Goal: Information Seeking & Learning: Learn about a topic

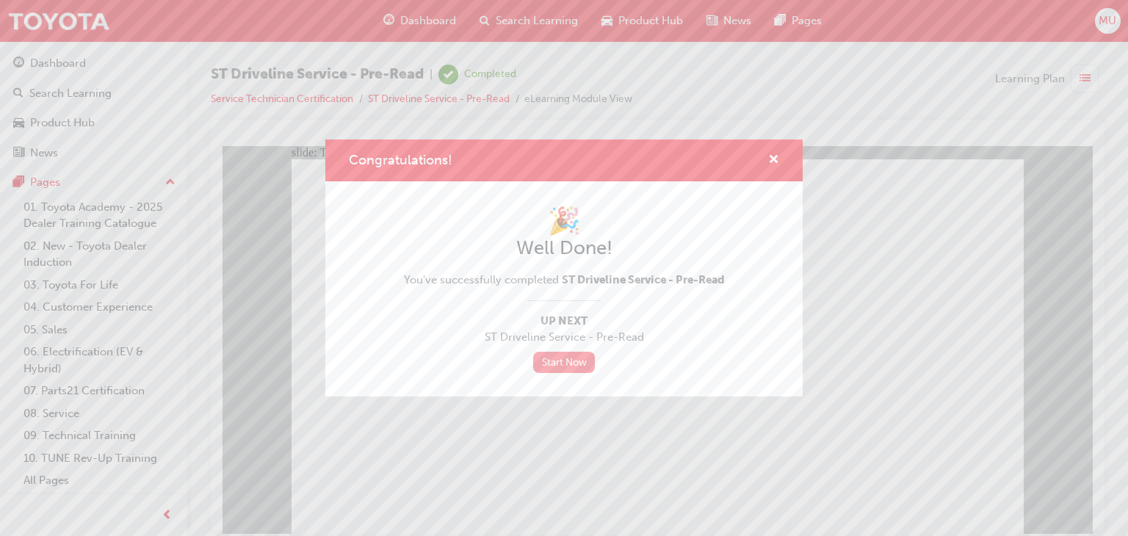
click at [567, 360] on link "Start Now" at bounding box center [564, 362] width 62 height 21
click at [571, 360] on link "Start Now" at bounding box center [564, 362] width 62 height 21
click at [775, 165] on span "cross-icon" at bounding box center [773, 160] width 11 height 13
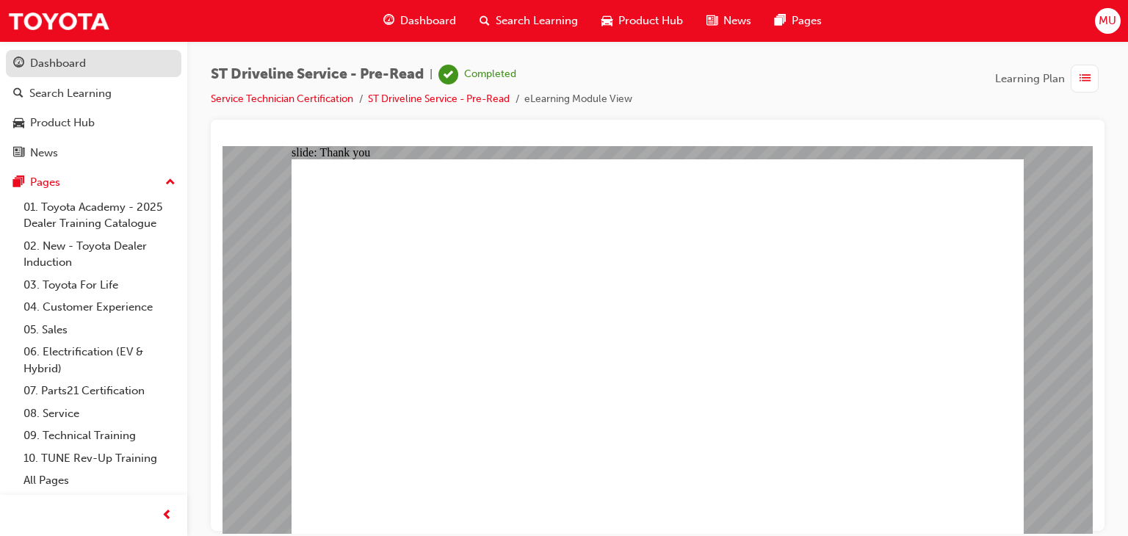
click at [85, 70] on div "Dashboard" at bounding box center [58, 63] width 56 height 17
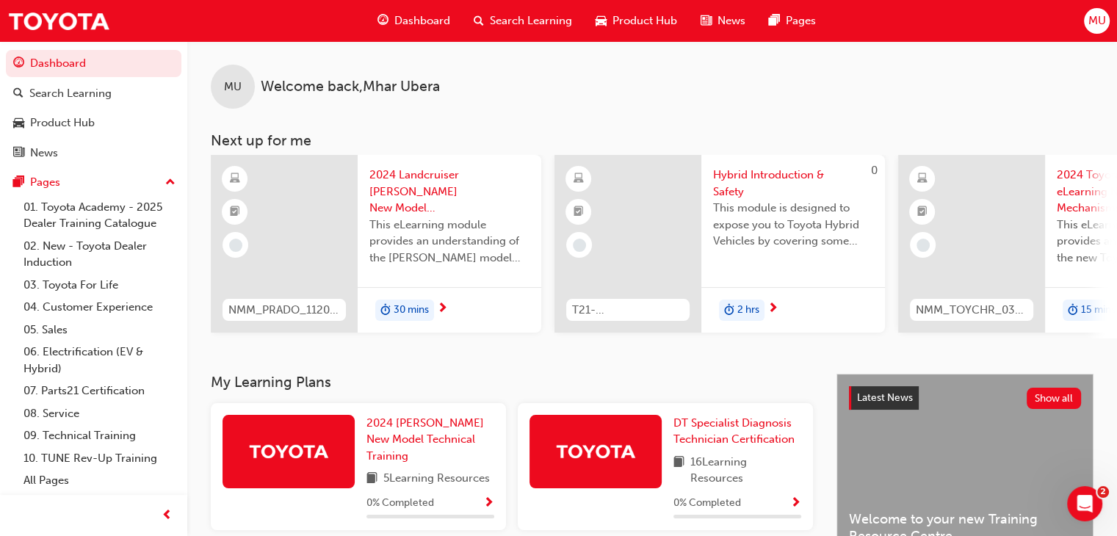
scroll to position [450, 0]
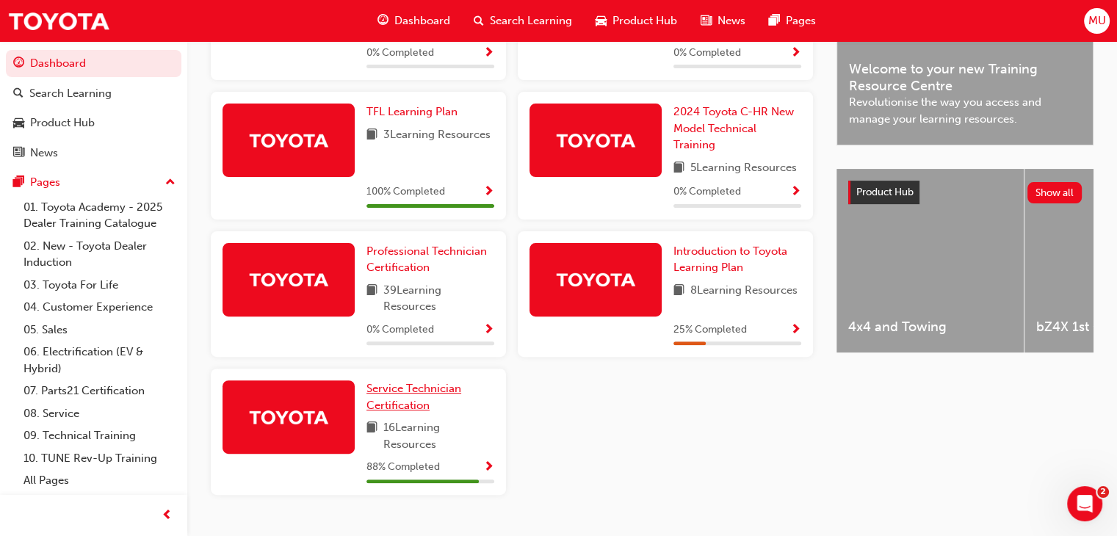
click at [414, 401] on link "Service Technician Certification" at bounding box center [431, 396] width 128 height 33
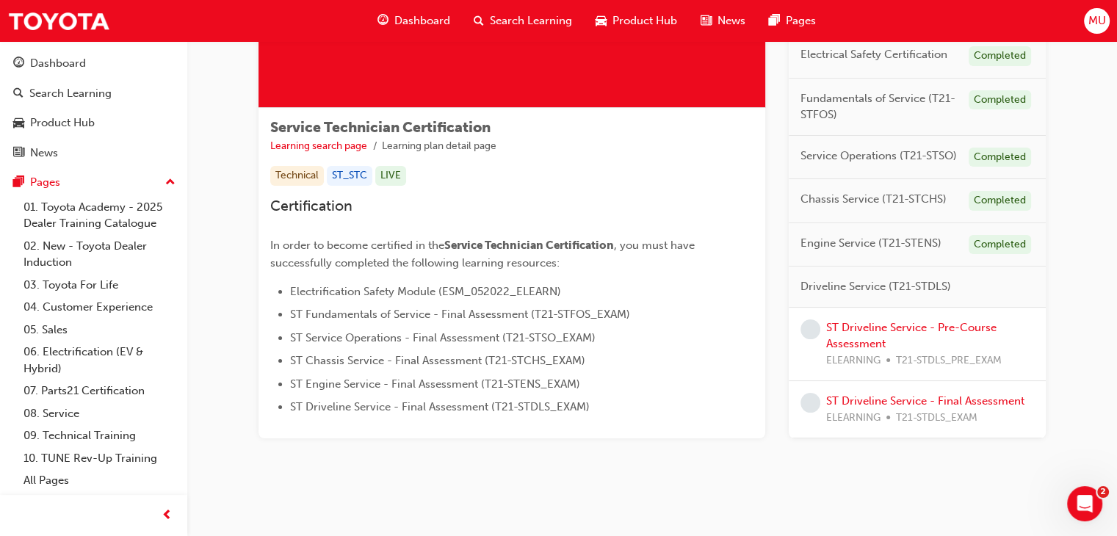
scroll to position [198, 0]
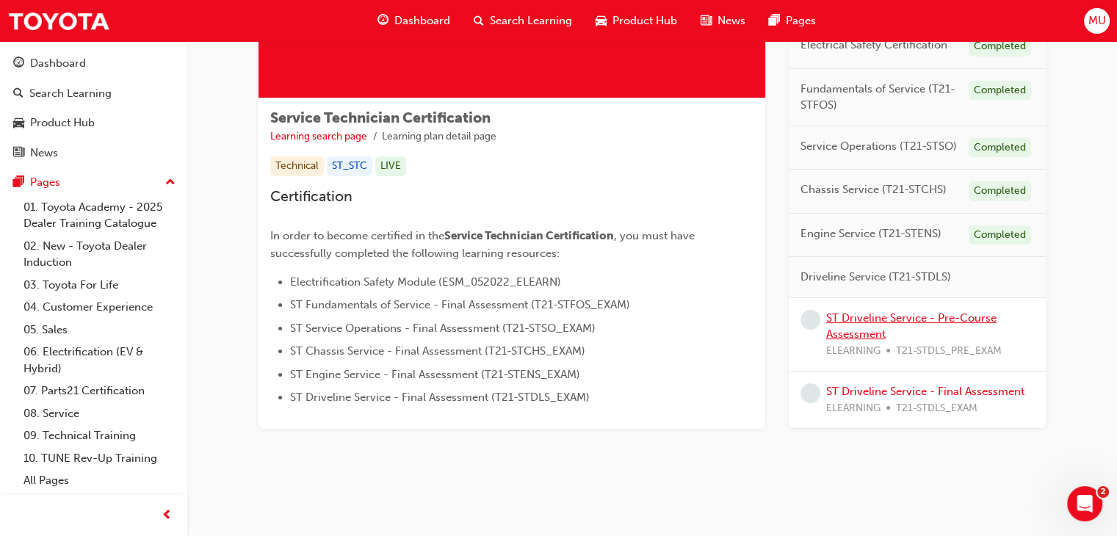
click at [866, 321] on link "ST Driveline Service - Pre-Course Assessment" at bounding box center [911, 326] width 170 height 30
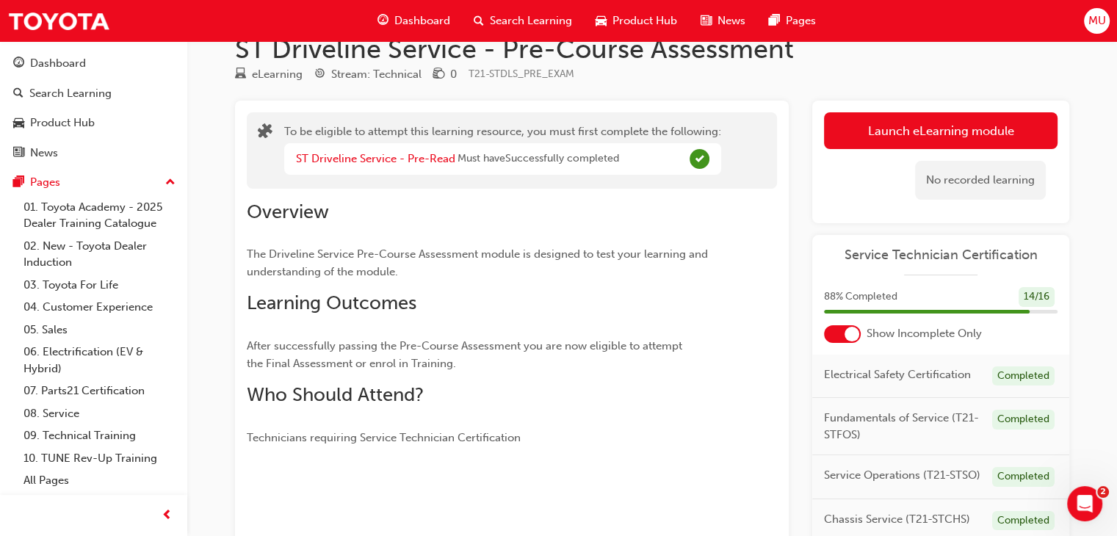
scroll to position [18, 0]
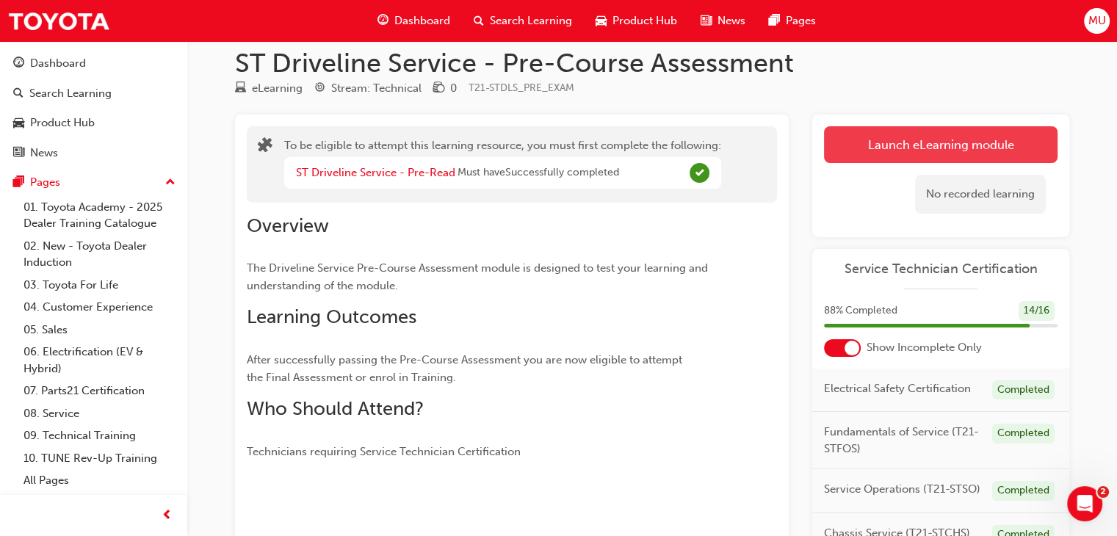
click at [909, 143] on button "Launch eLearning module" at bounding box center [941, 144] width 234 height 37
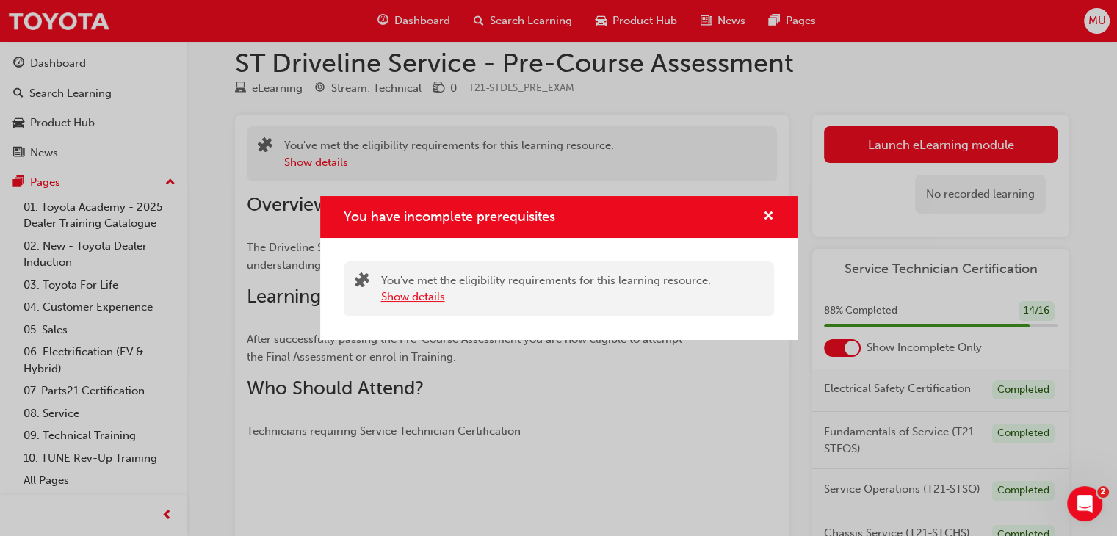
click at [423, 298] on button "Show details" at bounding box center [413, 297] width 64 height 17
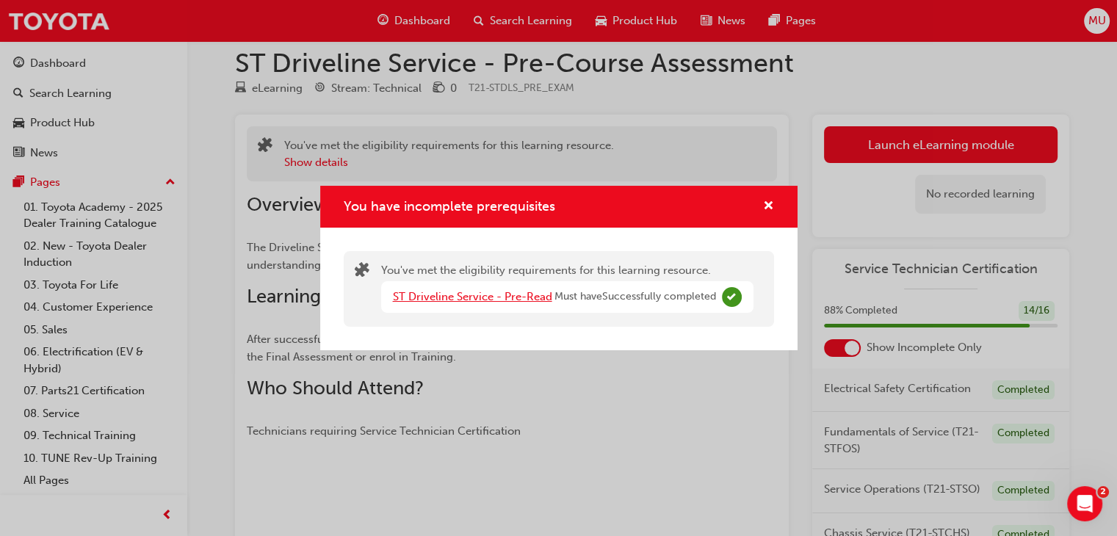
click at [537, 295] on link "ST Driveline Service - Pre-Read" at bounding box center [472, 296] width 159 height 13
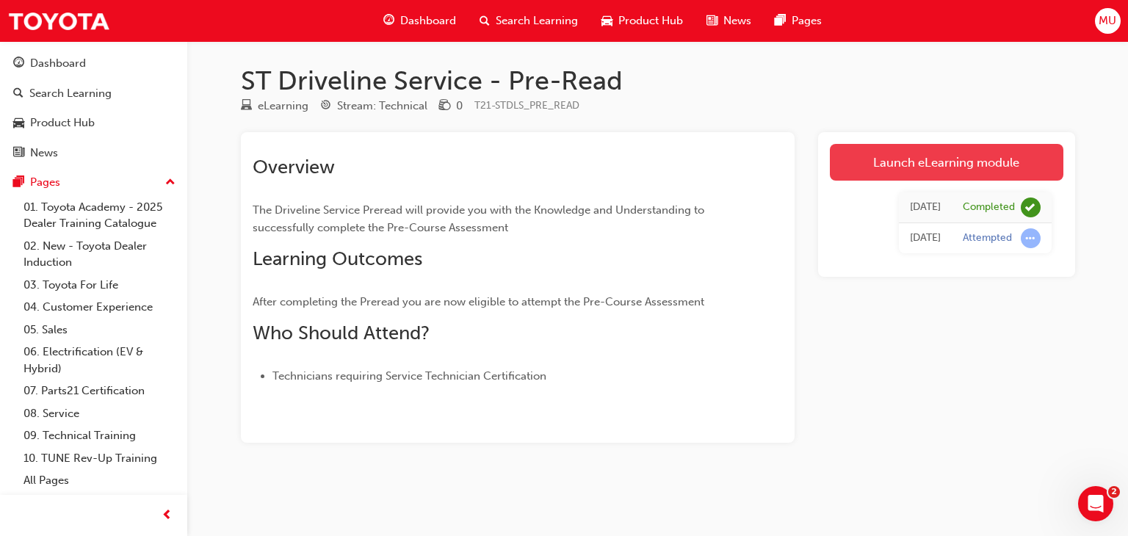
click at [953, 162] on link "Launch eLearning module" at bounding box center [947, 162] width 234 height 37
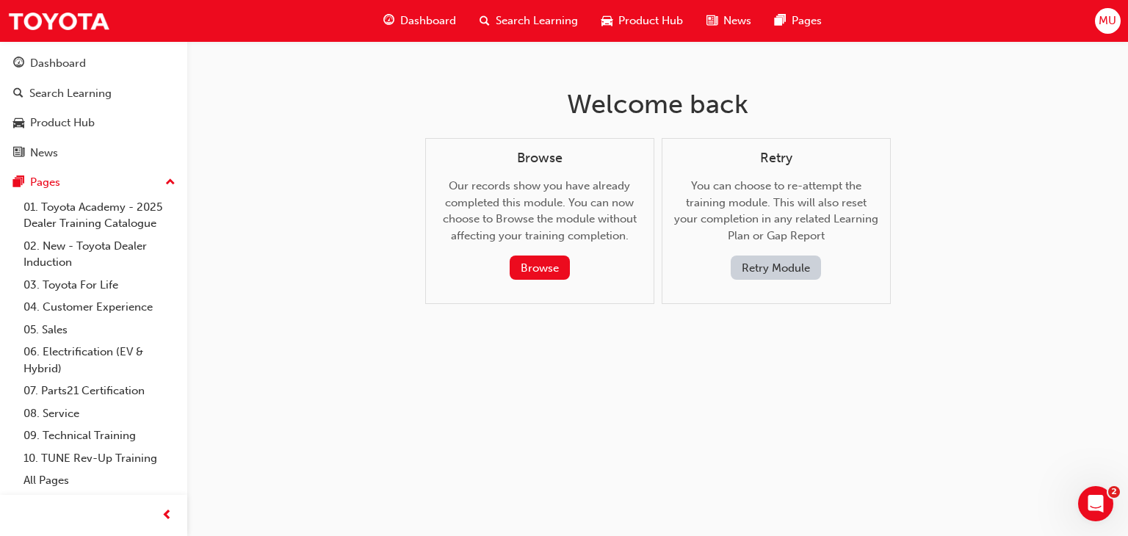
click at [785, 274] on button "Retry Module" at bounding box center [776, 268] width 90 height 24
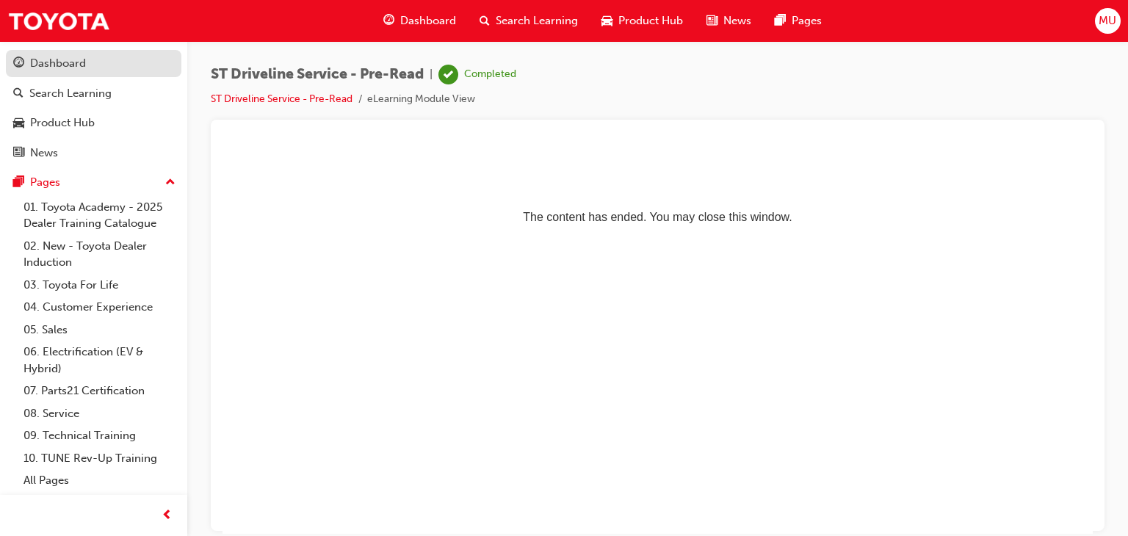
click at [81, 62] on div "Dashboard" at bounding box center [58, 63] width 56 height 17
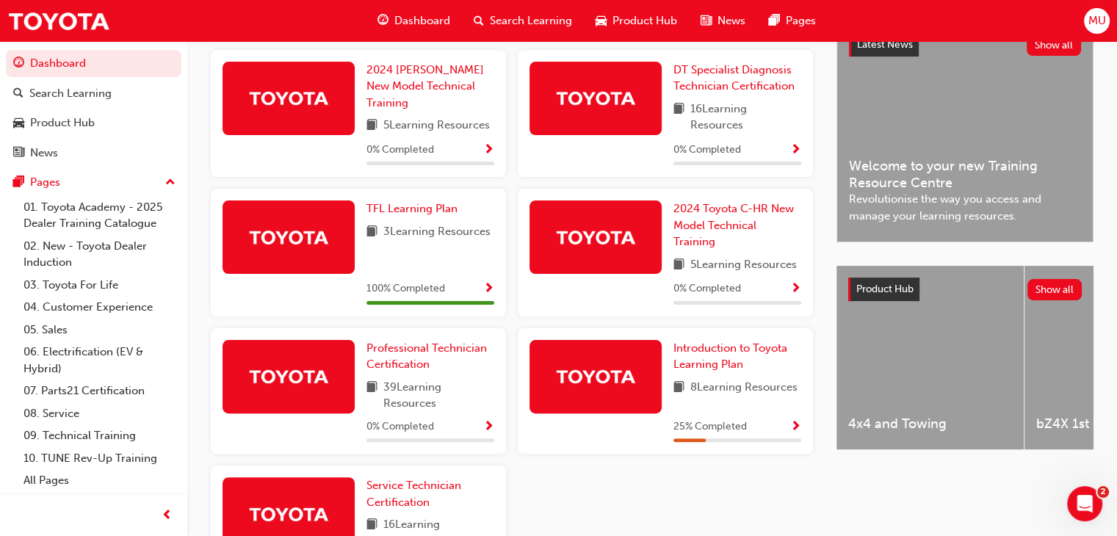
scroll to position [486, 0]
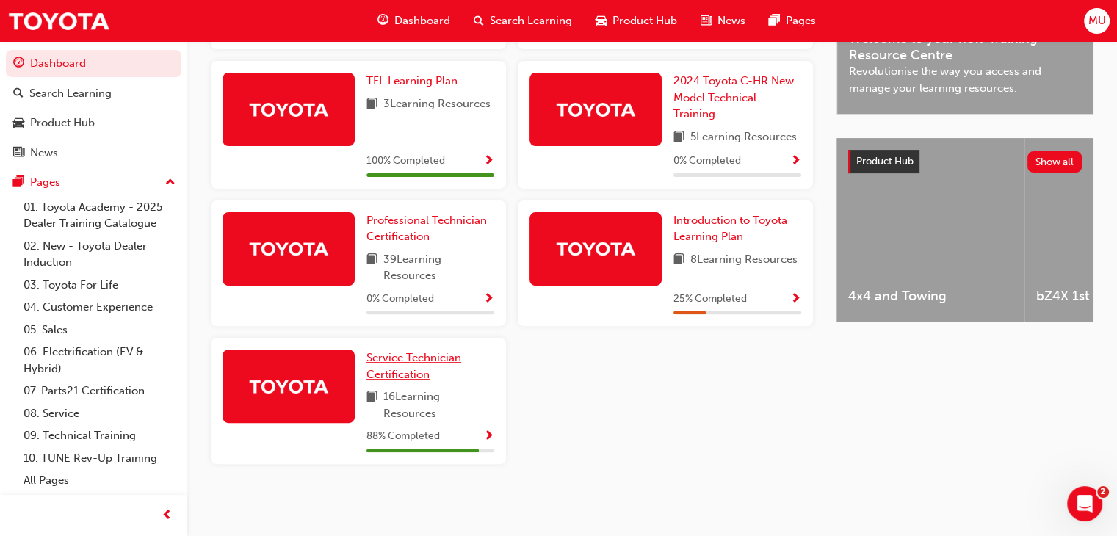
click at [405, 364] on span "Service Technician Certification" at bounding box center [414, 366] width 95 height 30
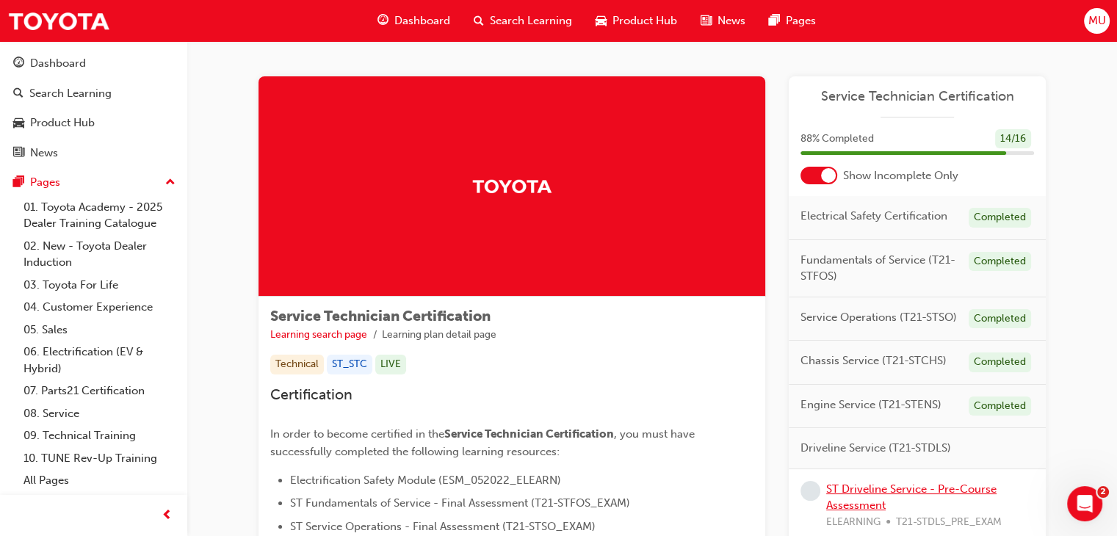
click at [886, 491] on link "ST Driveline Service - Pre-Course Assessment" at bounding box center [911, 498] width 170 height 30
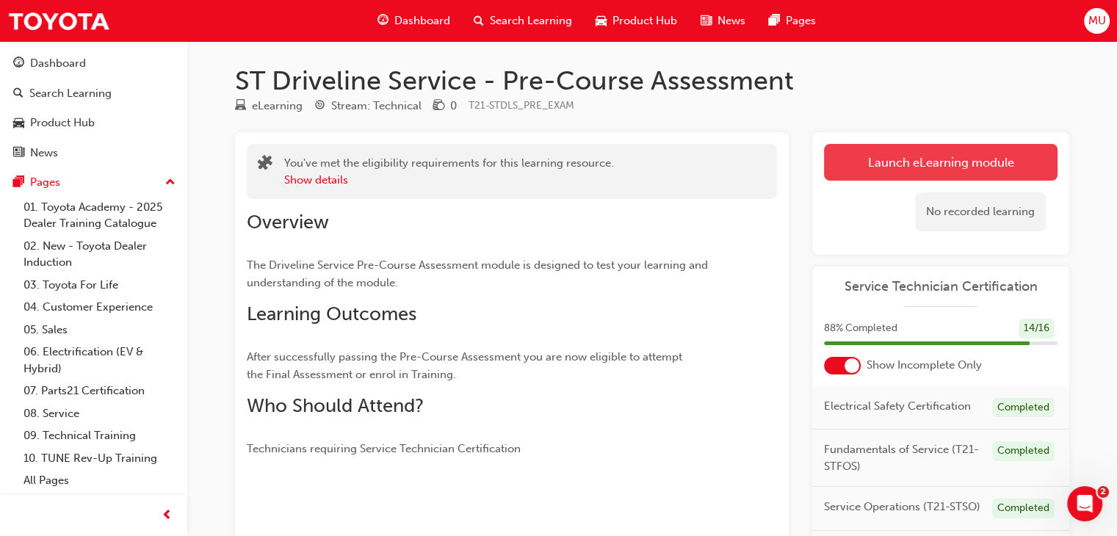
click at [972, 163] on link "Launch eLearning module" at bounding box center [941, 162] width 234 height 37
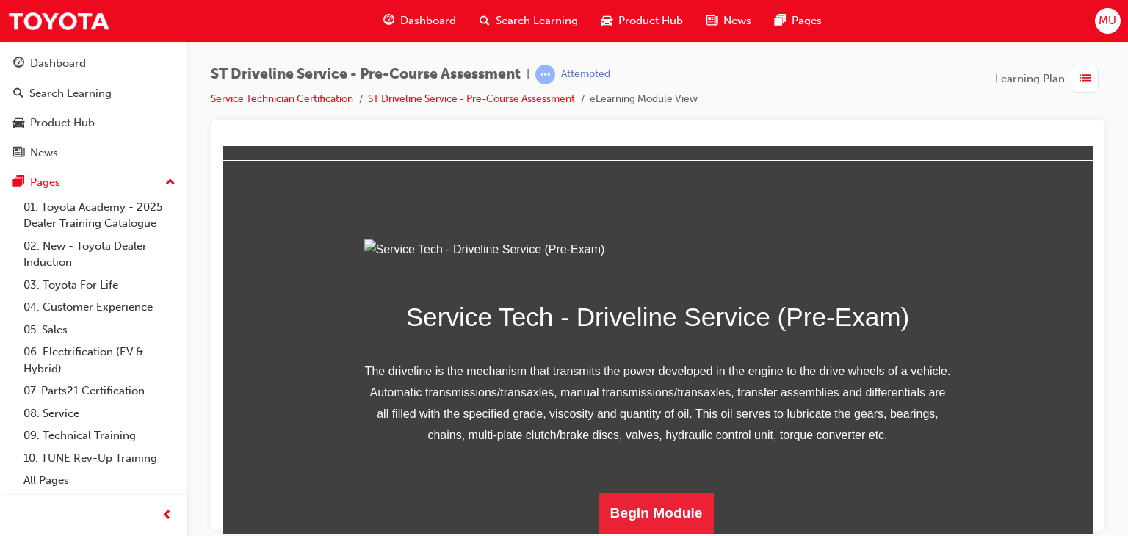
scroll to position [206, 0]
click at [661, 516] on button "Begin Module" at bounding box center [657, 512] width 116 height 41
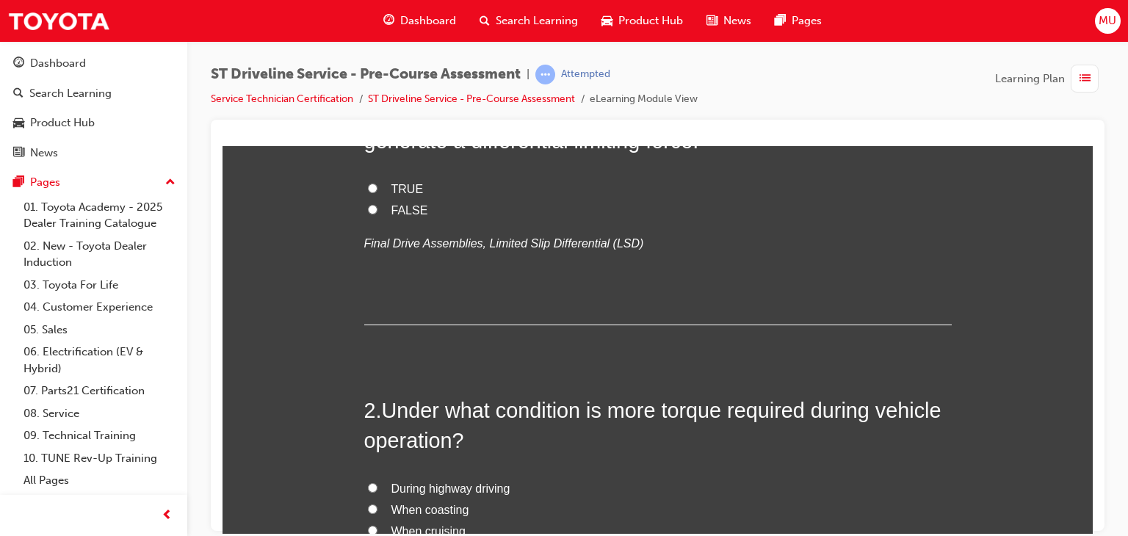
scroll to position [0, 0]
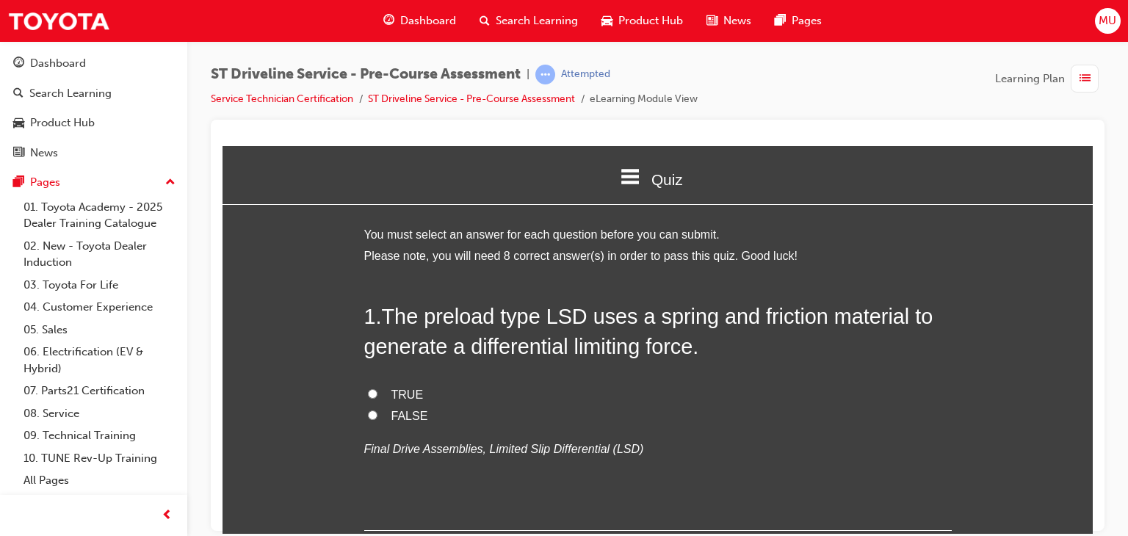
click at [368, 391] on input "TRUE" at bounding box center [373, 394] width 10 height 10
radio input "true"
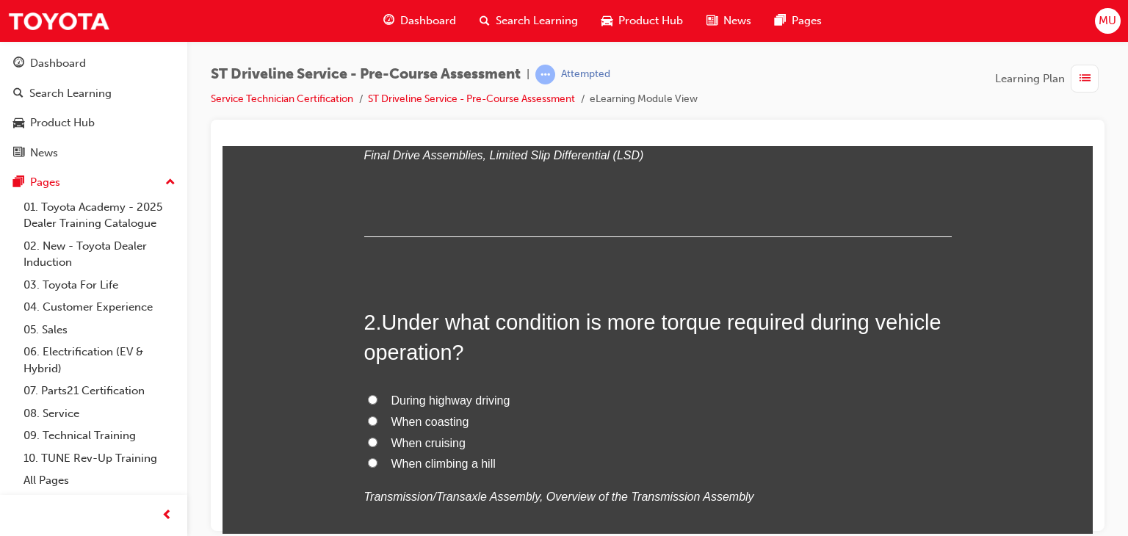
scroll to position [362, 0]
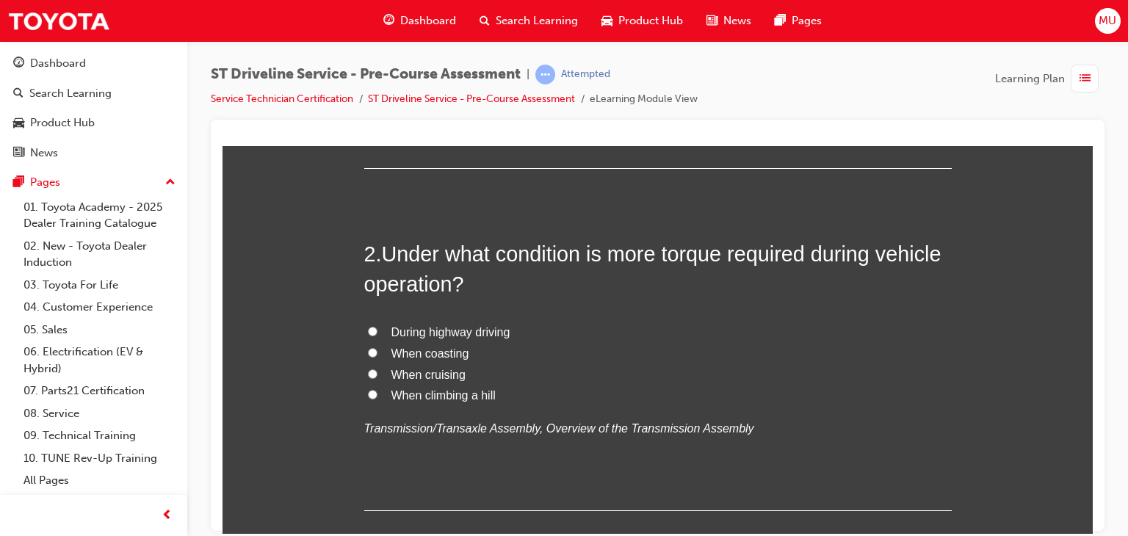
click at [371, 396] on input "When climbing a hill" at bounding box center [373, 394] width 10 height 10
radio input "true"
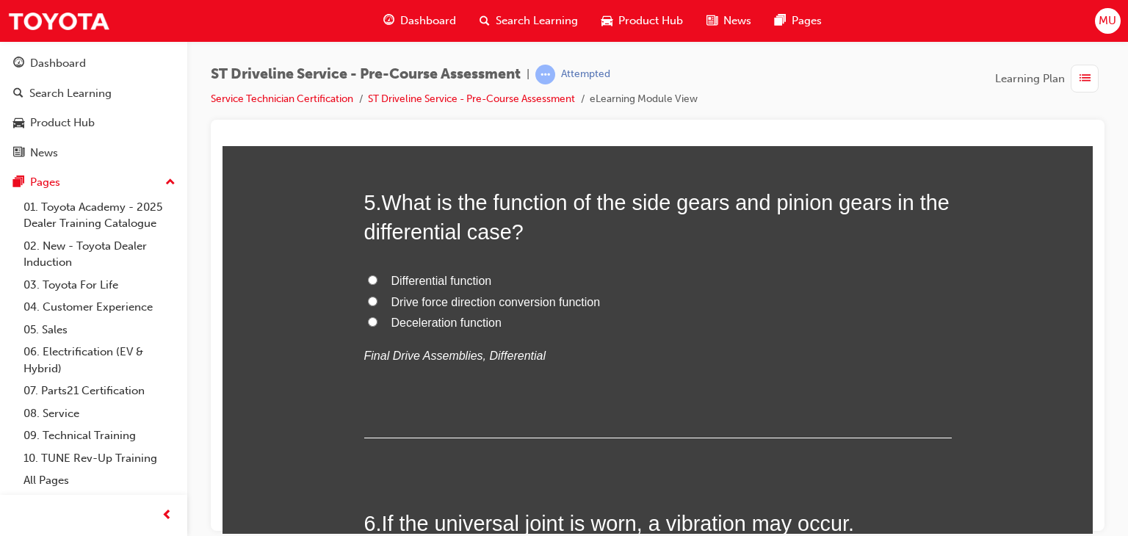
scroll to position [1508, 0]
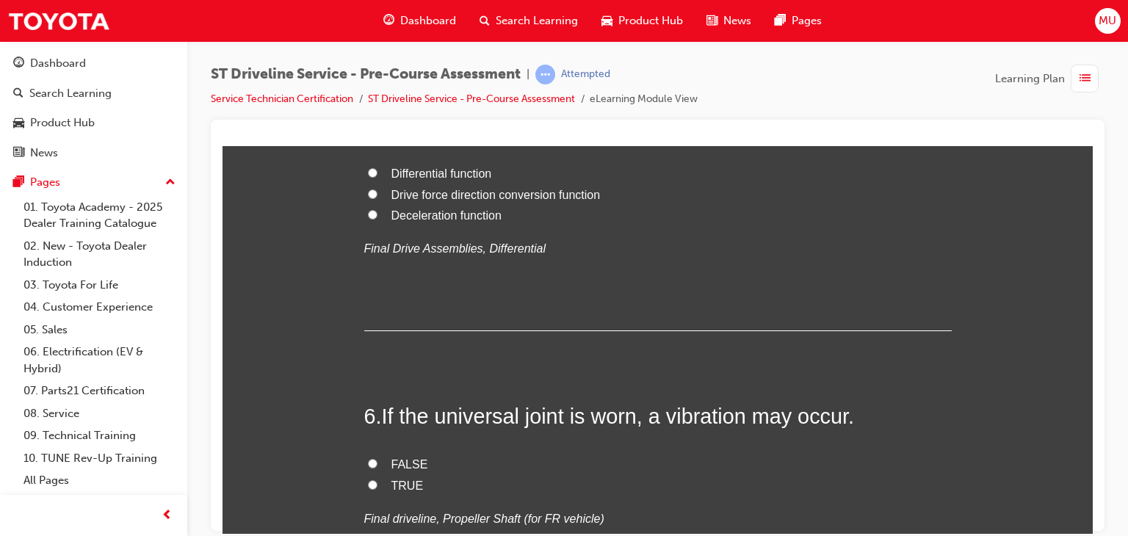
radio input "true"
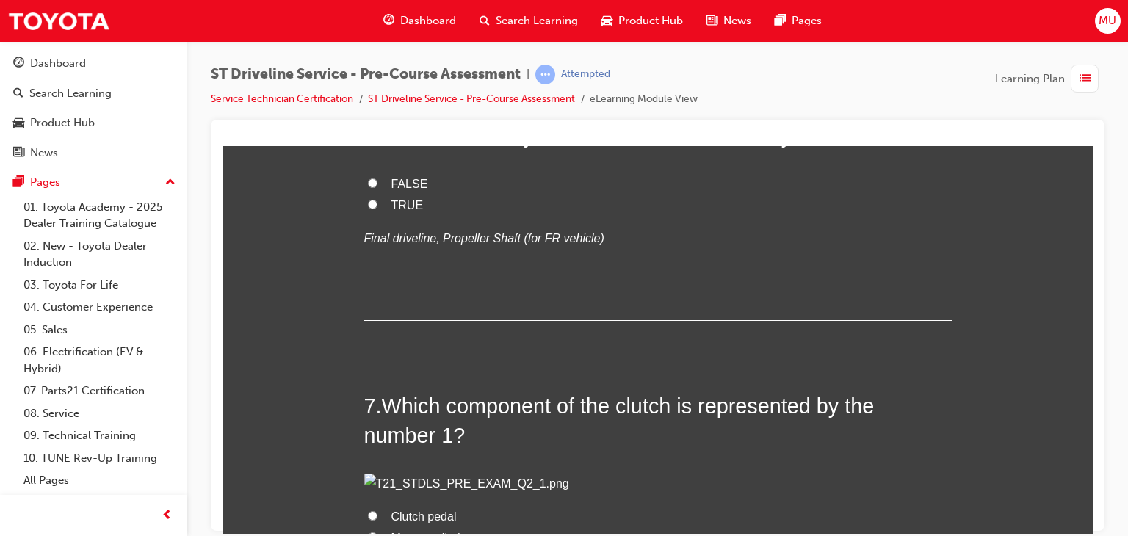
scroll to position [1802, 0]
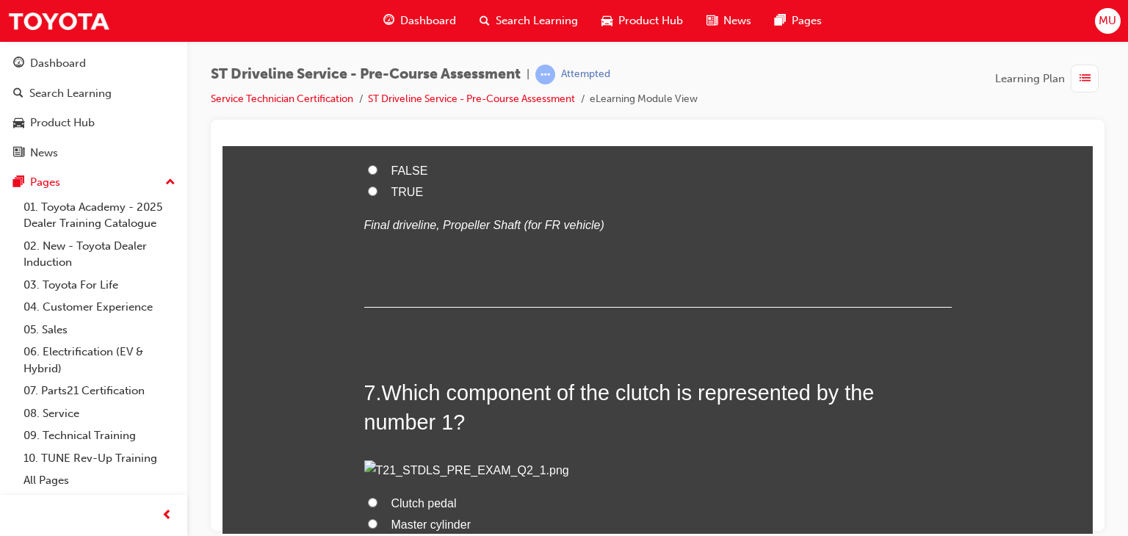
radio input "true"
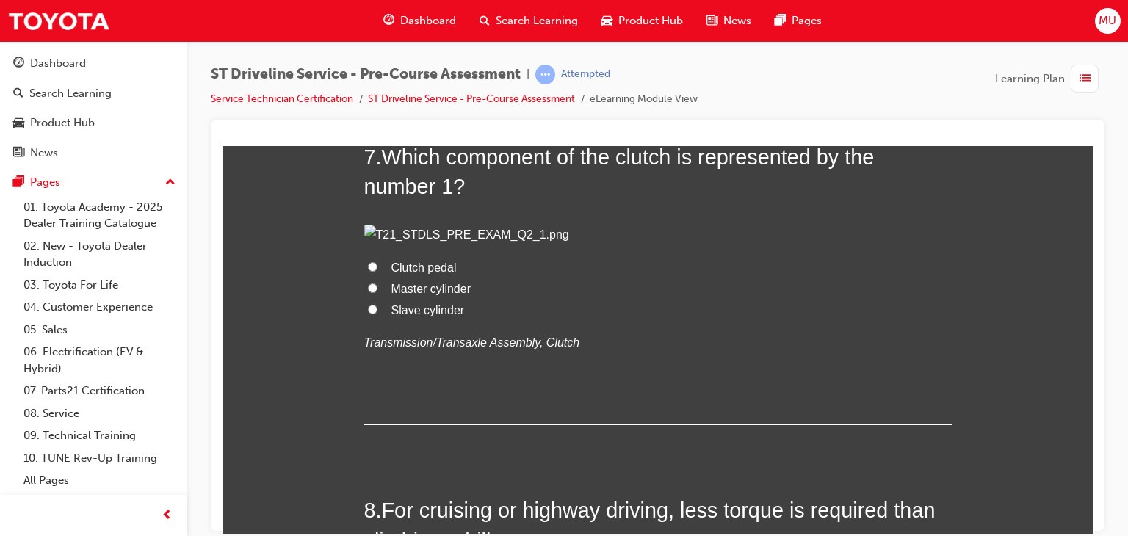
scroll to position [2086, 0]
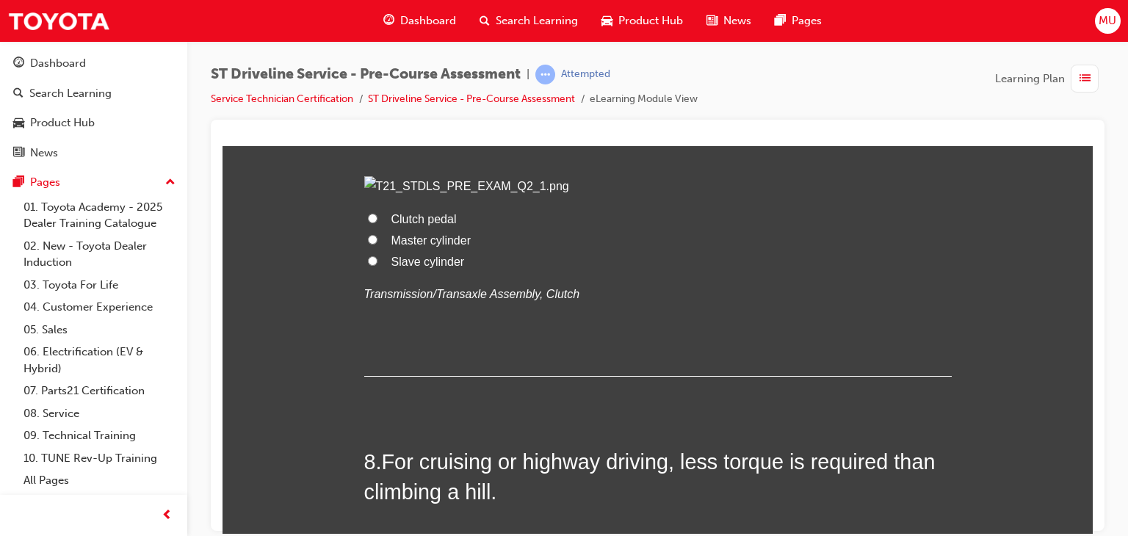
radio input "true"
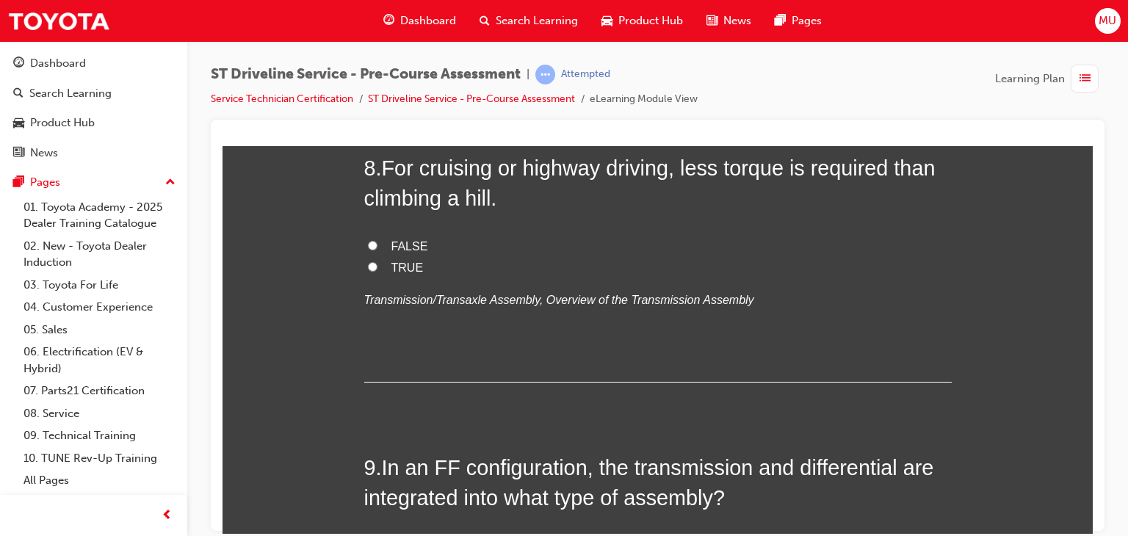
scroll to position [2430, 0]
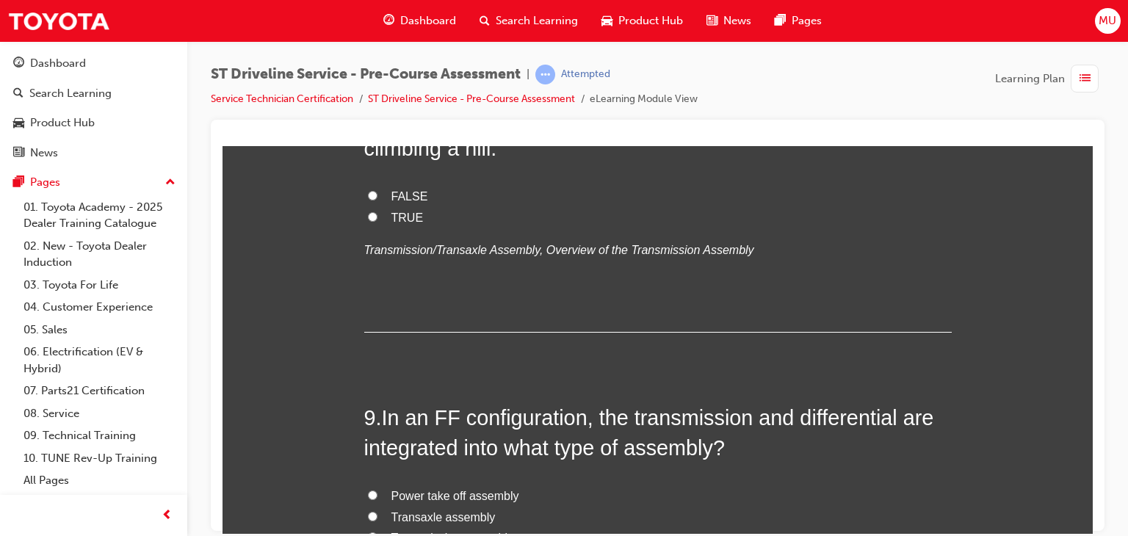
radio input "true"
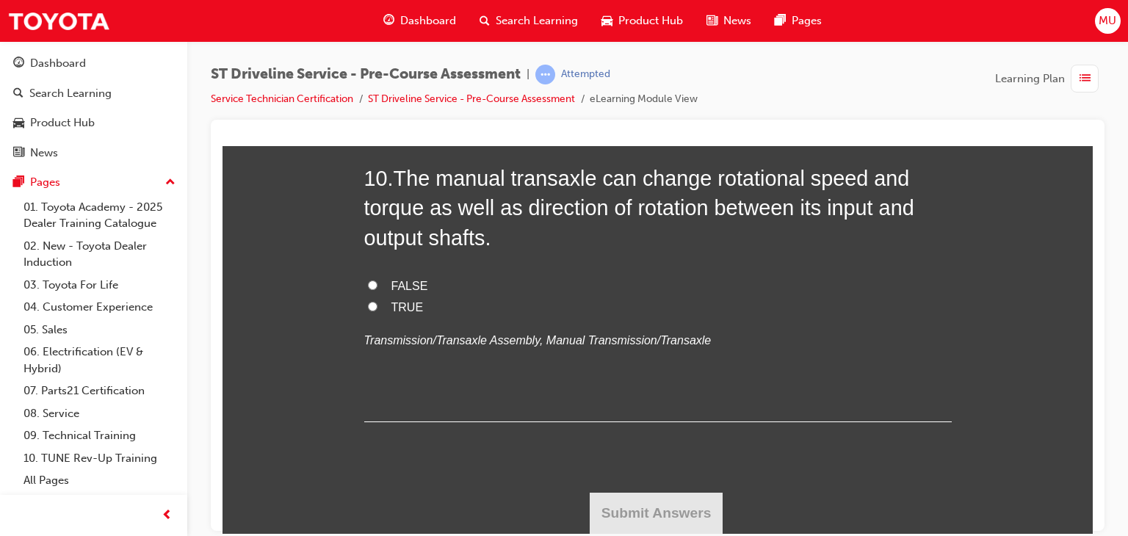
scroll to position [3125, 0]
radio input "true"
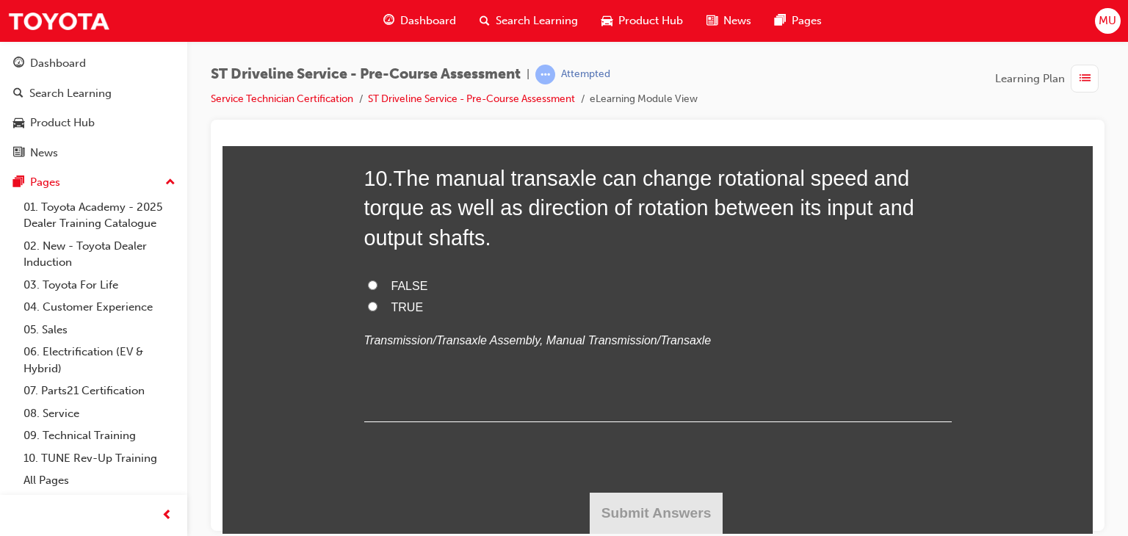
radio input "true"
drag, startPoint x: 717, startPoint y: 364, endPoint x: 489, endPoint y: 325, distance: 231.0
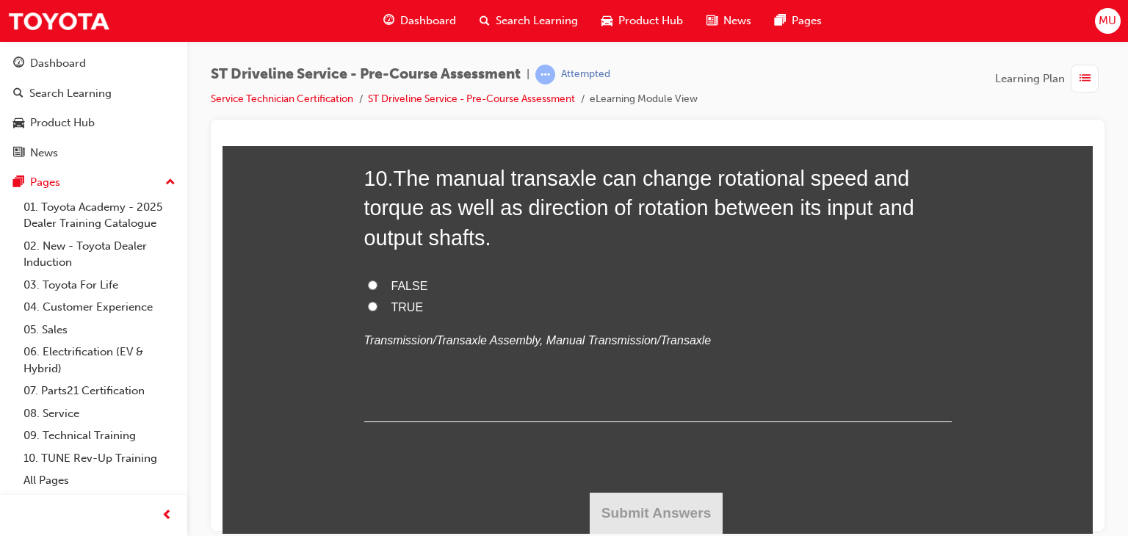
radio input "true"
click at [368, 311] on input "TRUE" at bounding box center [373, 306] width 10 height 10
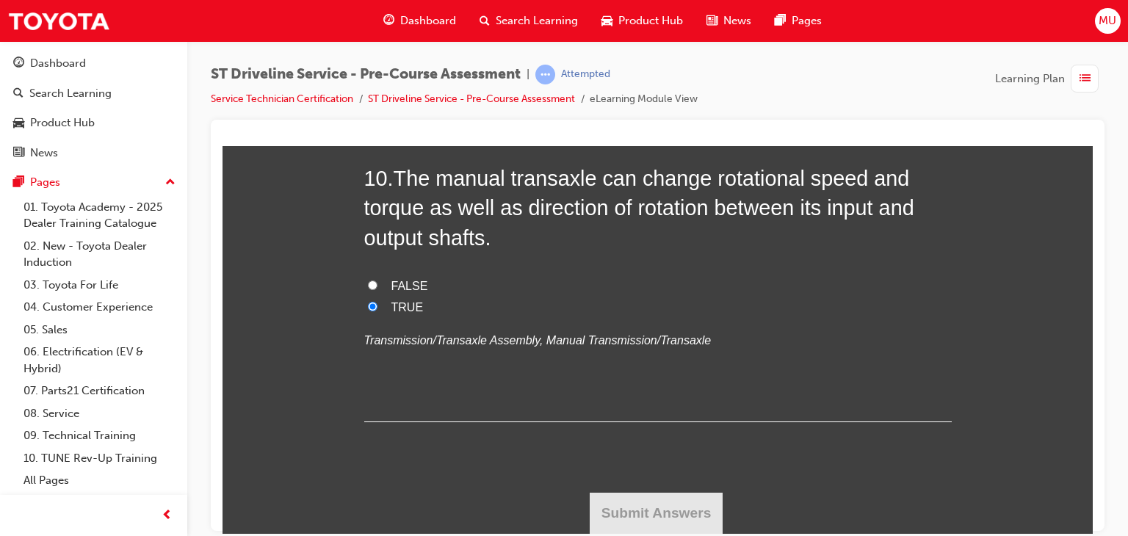
radio input "true"
click at [679, 507] on button "Submit Answers" at bounding box center [657, 512] width 134 height 41
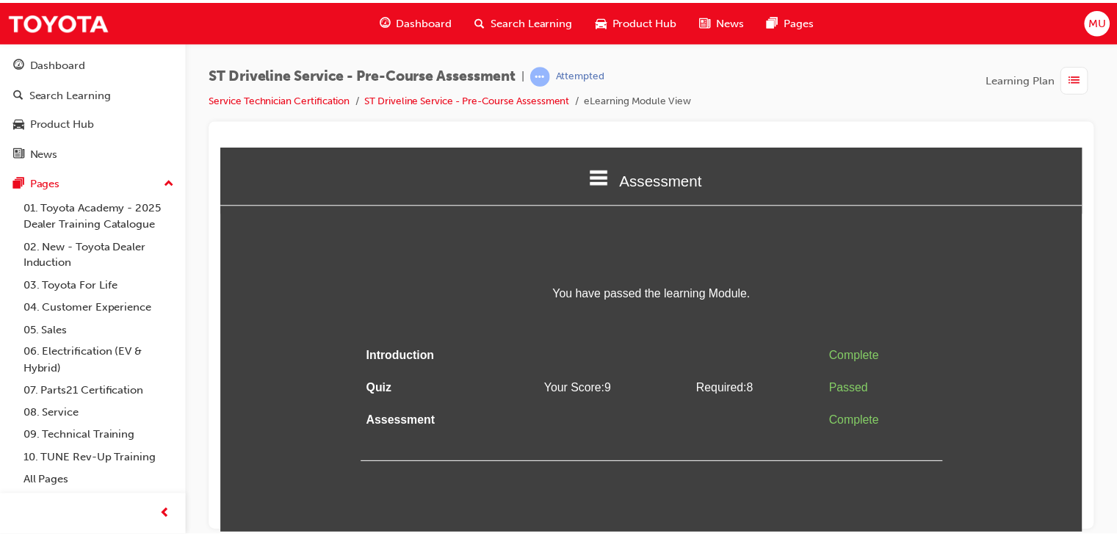
scroll to position [0, 0]
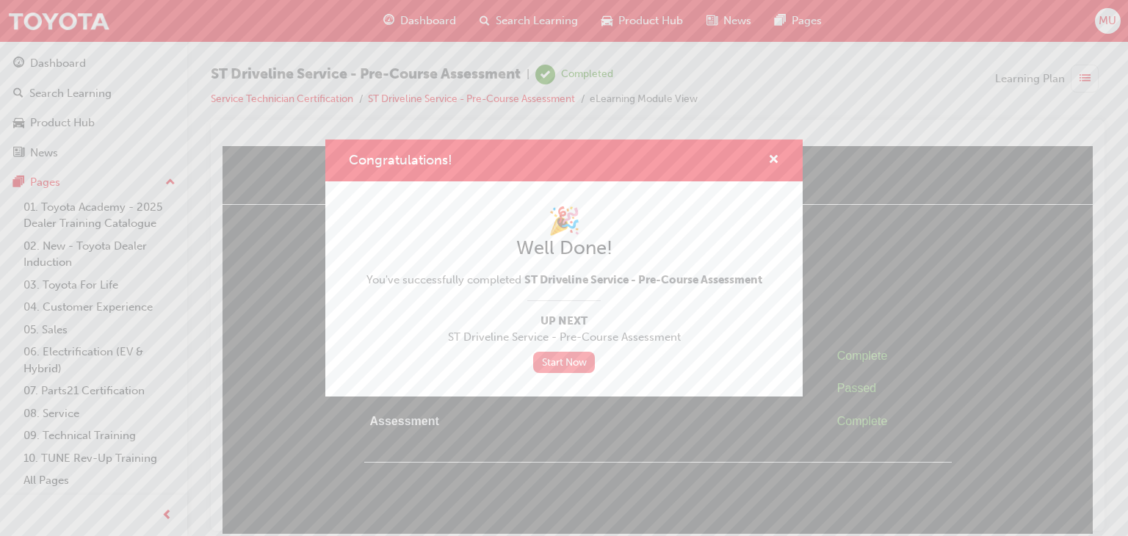
click at [580, 363] on link "Start Now" at bounding box center [564, 362] width 62 height 21
click at [773, 162] on span "cross-icon" at bounding box center [773, 160] width 11 height 13
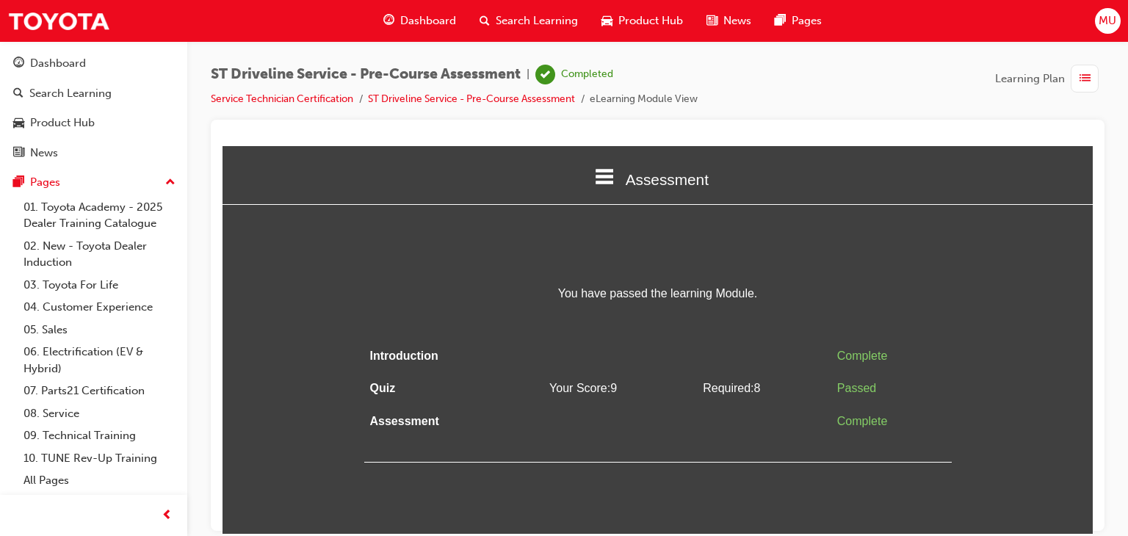
click at [647, 178] on span "Assessment" at bounding box center [667, 178] width 83 height 17
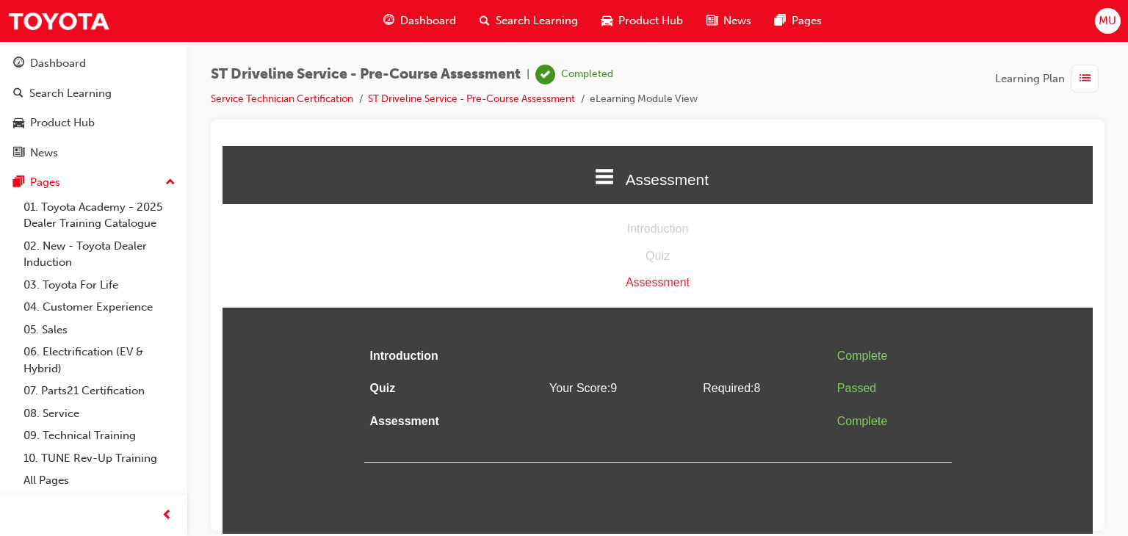
click at [665, 284] on div "Assessment" at bounding box center [658, 282] width 870 height 21
click at [615, 326] on div "You have passed the learning Module. Introduction Complete Quiz Your Score: 9 R…" at bounding box center [658, 372] width 588 height 179
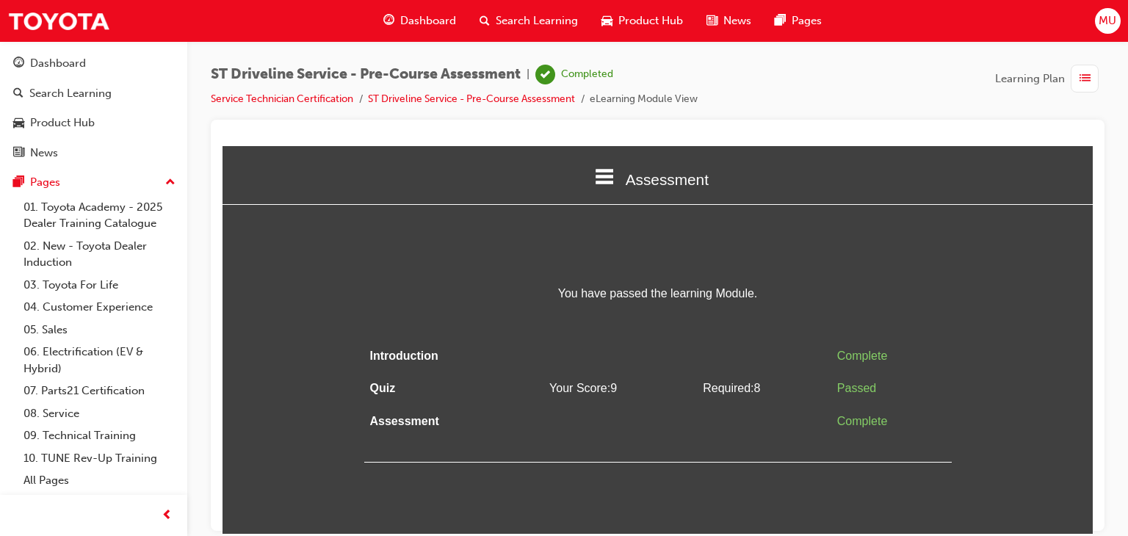
click at [615, 326] on div "You have passed the learning Module. Introduction Complete Quiz Your Score: 9 R…" at bounding box center [658, 372] width 588 height 179
click at [86, 62] on div "Dashboard" at bounding box center [93, 63] width 161 height 18
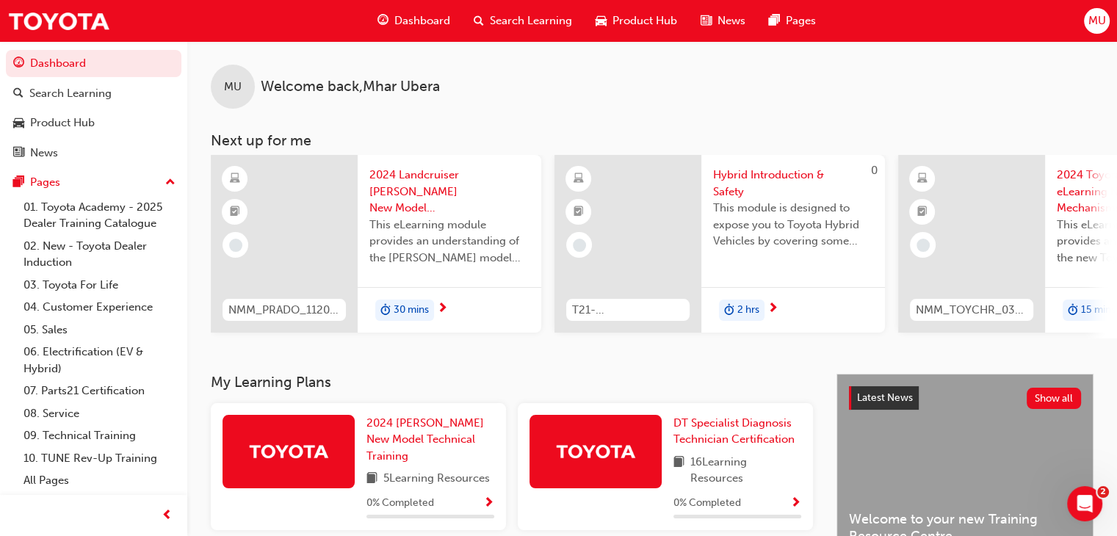
scroll to position [450, 0]
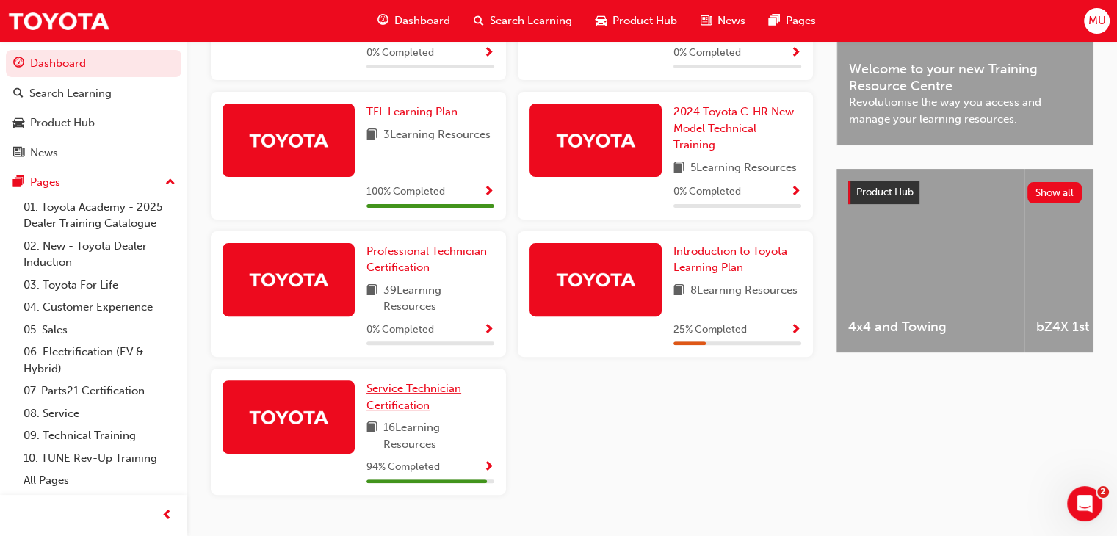
click at [422, 392] on span "Service Technician Certification" at bounding box center [414, 397] width 95 height 30
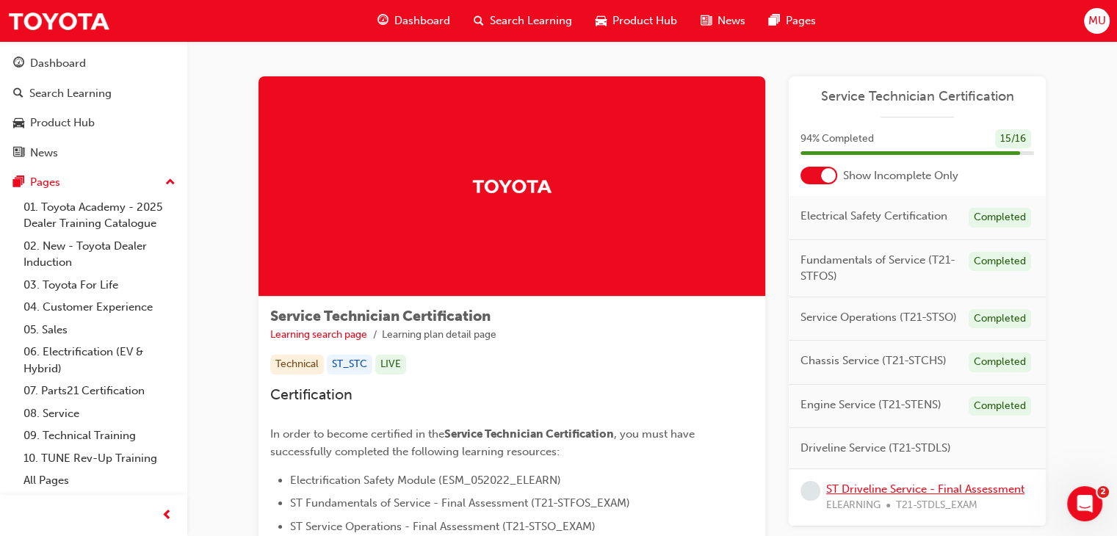
click at [915, 488] on link "ST Driveline Service - Final Assessment" at bounding box center [925, 489] width 198 height 13
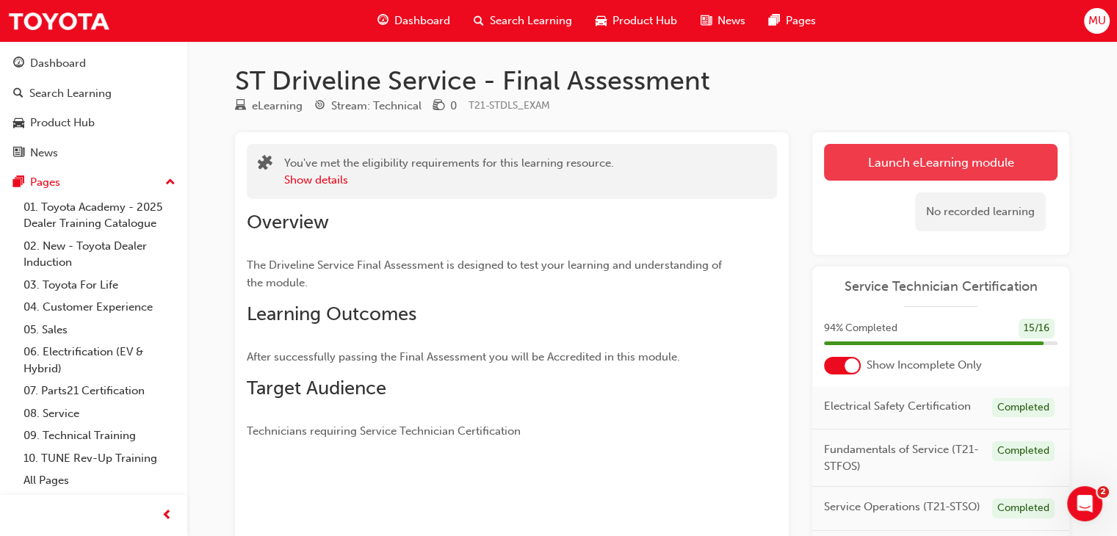
click at [920, 167] on link "Launch eLearning module" at bounding box center [941, 162] width 234 height 37
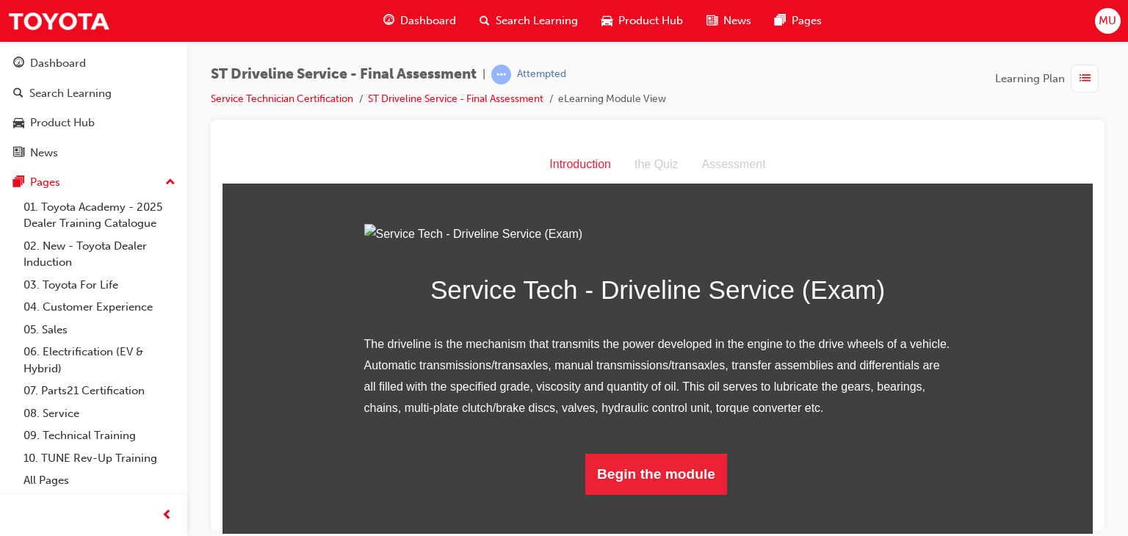
scroll to position [123, 0]
click at [649, 494] on button "Begin the module" at bounding box center [656, 473] width 142 height 41
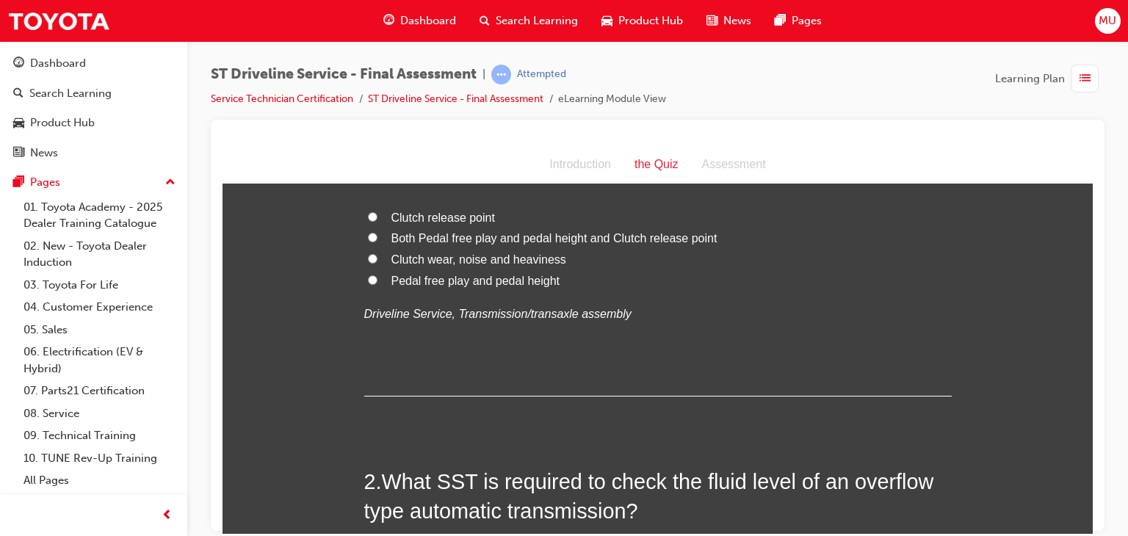
scroll to position [0, 0]
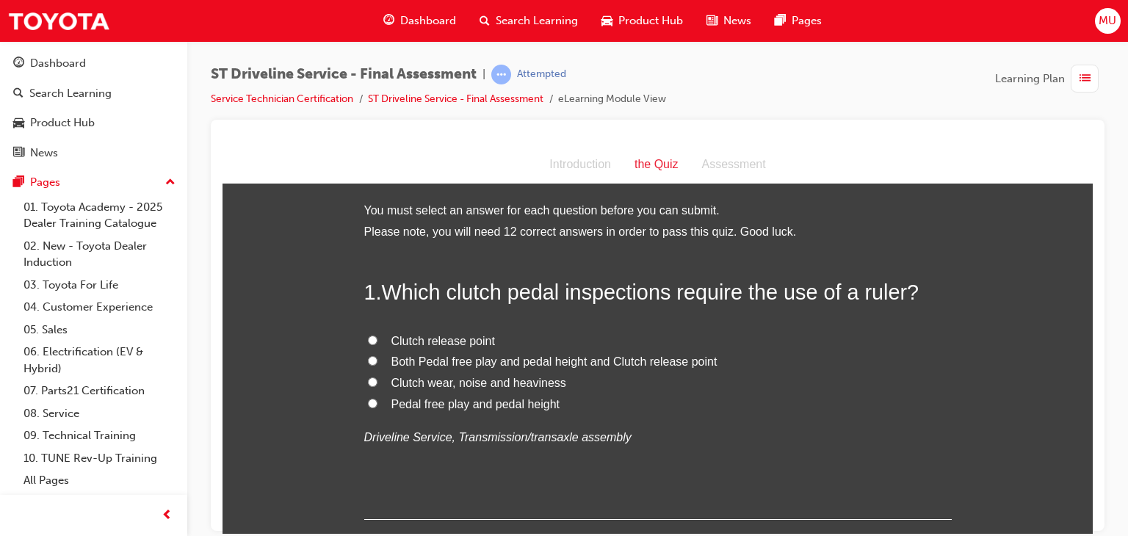
click at [368, 407] on input "Pedal free play and pedal height" at bounding box center [373, 403] width 10 height 10
radio input "true"
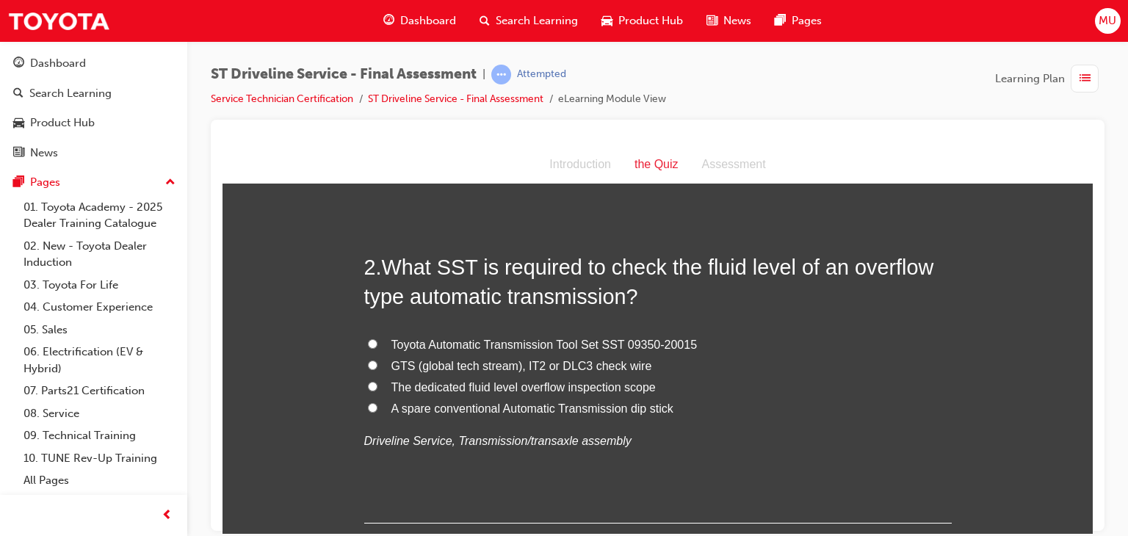
scroll to position [353, 0]
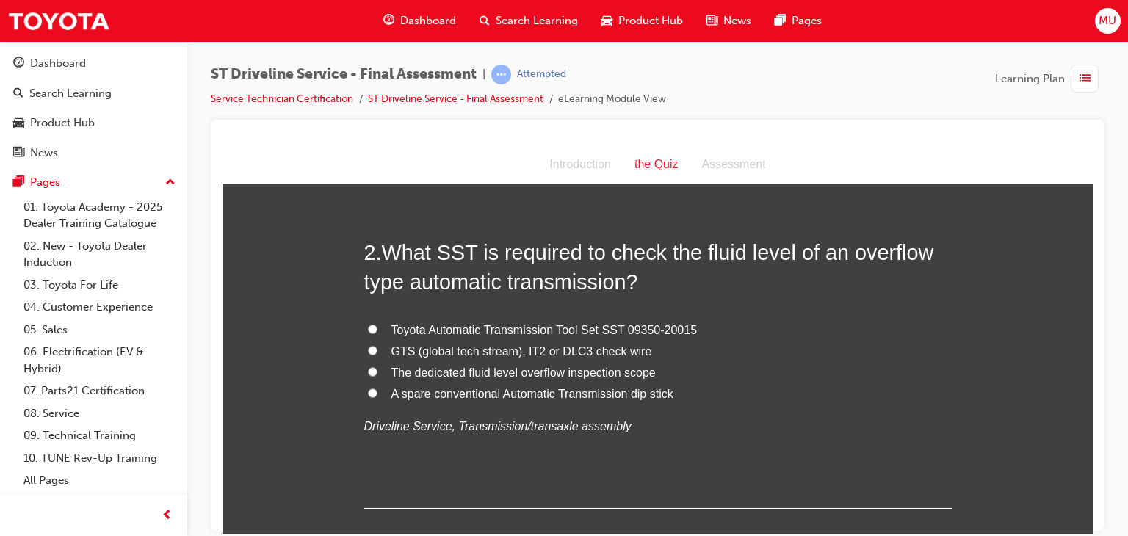
click at [368, 345] on input "GTS (global tech stream), IT2 or DLC3 check wire" at bounding box center [373, 350] width 10 height 10
radio input "true"
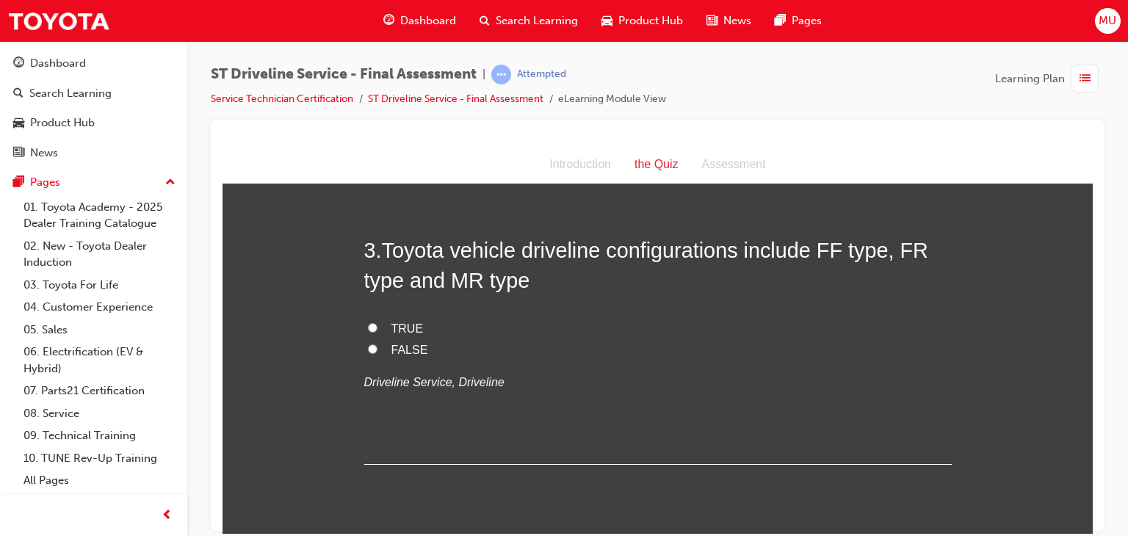
scroll to position [705, 0]
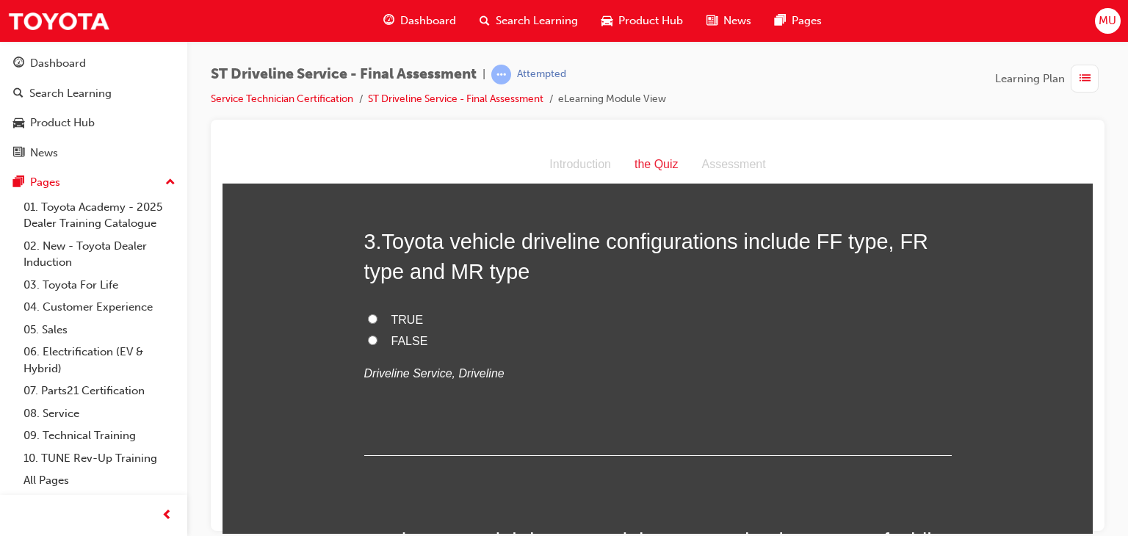
click at [368, 317] on input "TRUE" at bounding box center [373, 319] width 10 height 10
radio input "true"
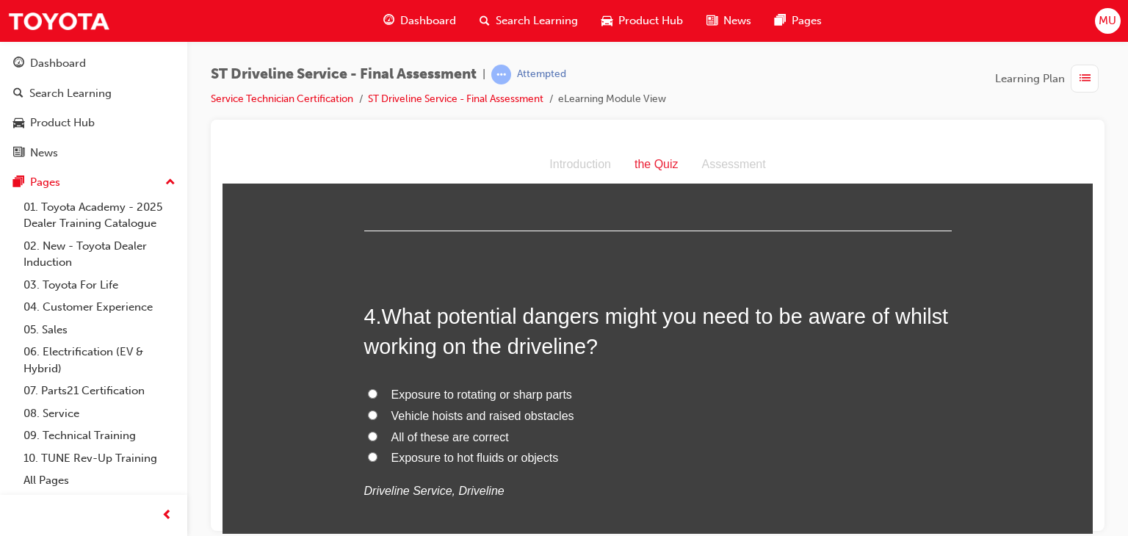
scroll to position [989, 0]
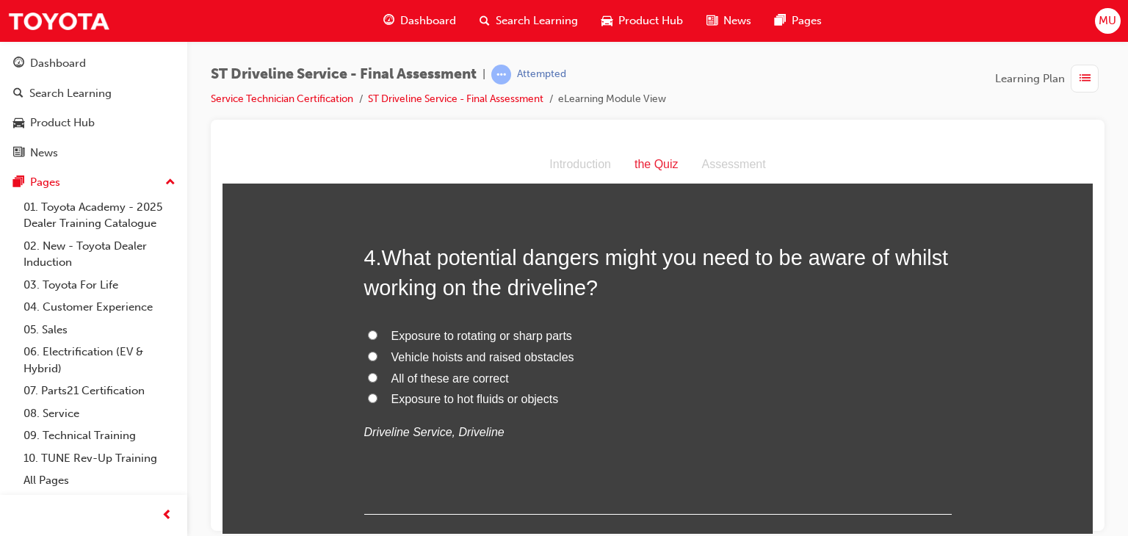
click at [369, 372] on input "All of these are correct" at bounding box center [373, 377] width 10 height 10
radio input "true"
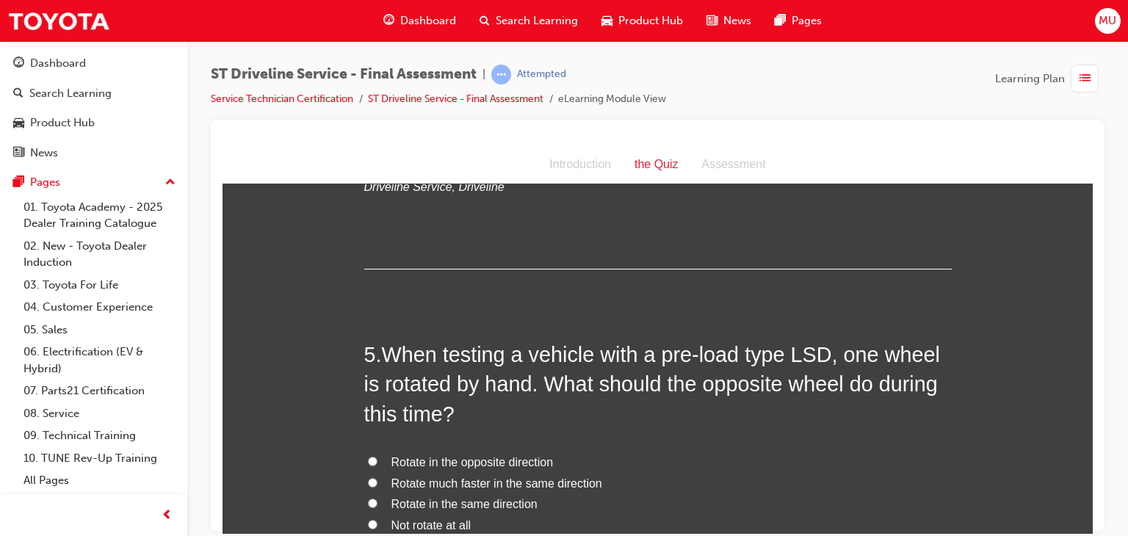
scroll to position [1293, 0]
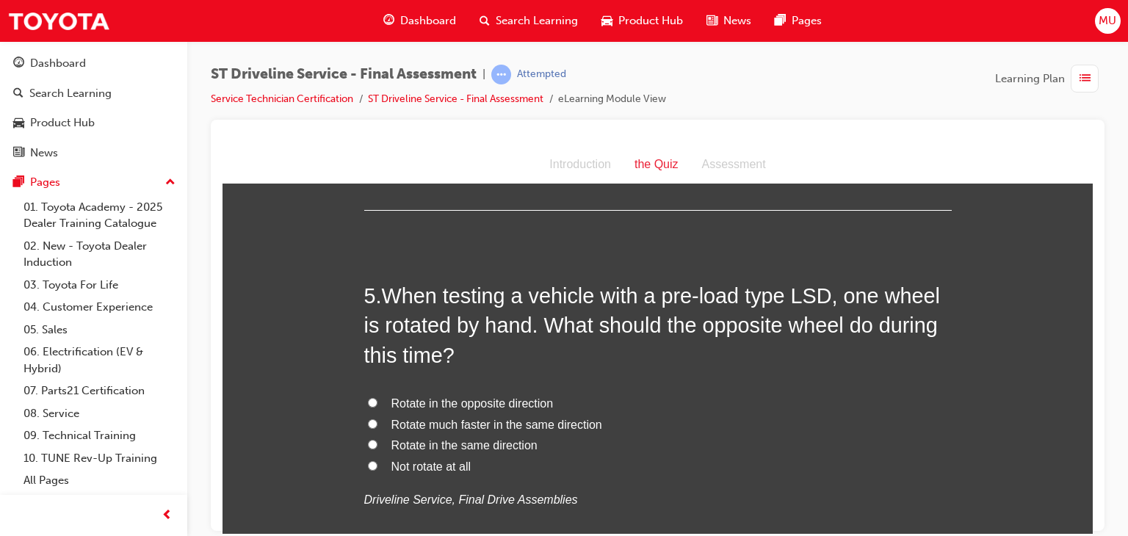
click at [368, 445] on input "Rotate in the same direction" at bounding box center [373, 444] width 10 height 10
radio input "true"
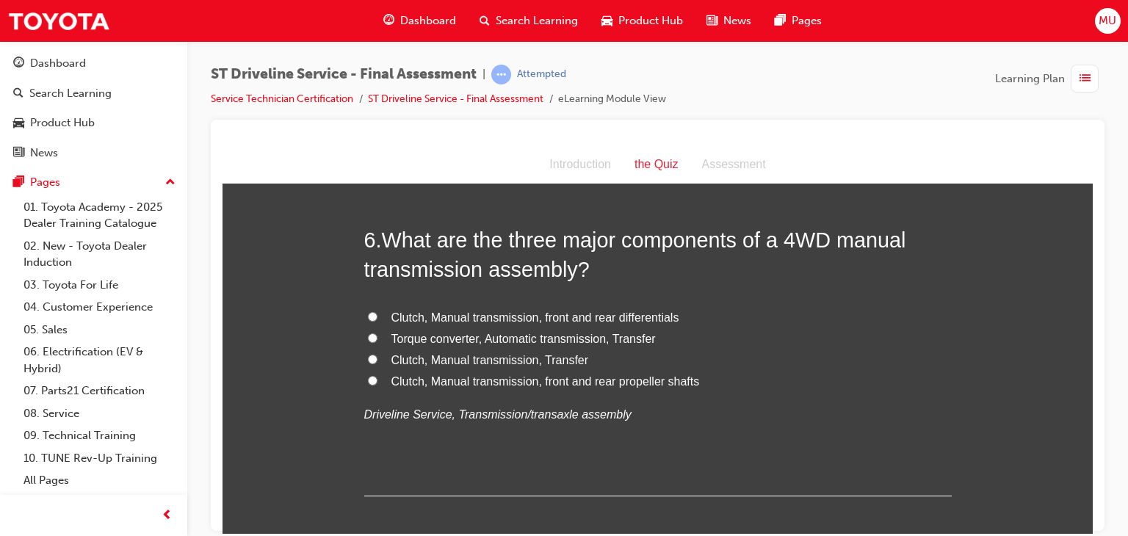
scroll to position [1733, 0]
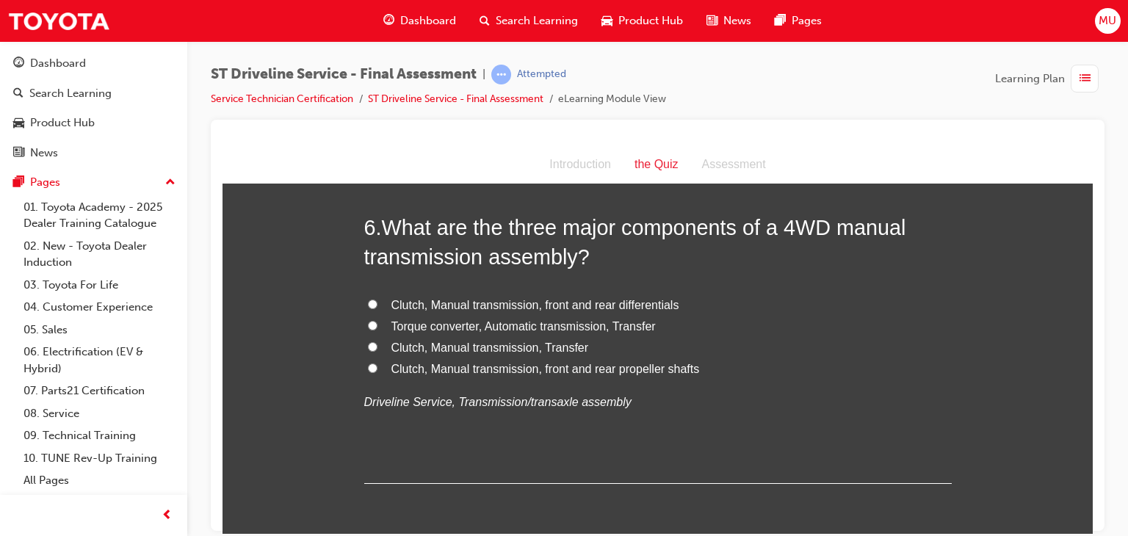
click at [447, 347] on span "Clutch, Manual transmission, Transfer" at bounding box center [490, 347] width 198 height 12
click at [378, 347] on input "Clutch, Manual transmission, Transfer" at bounding box center [373, 347] width 10 height 10
radio input "true"
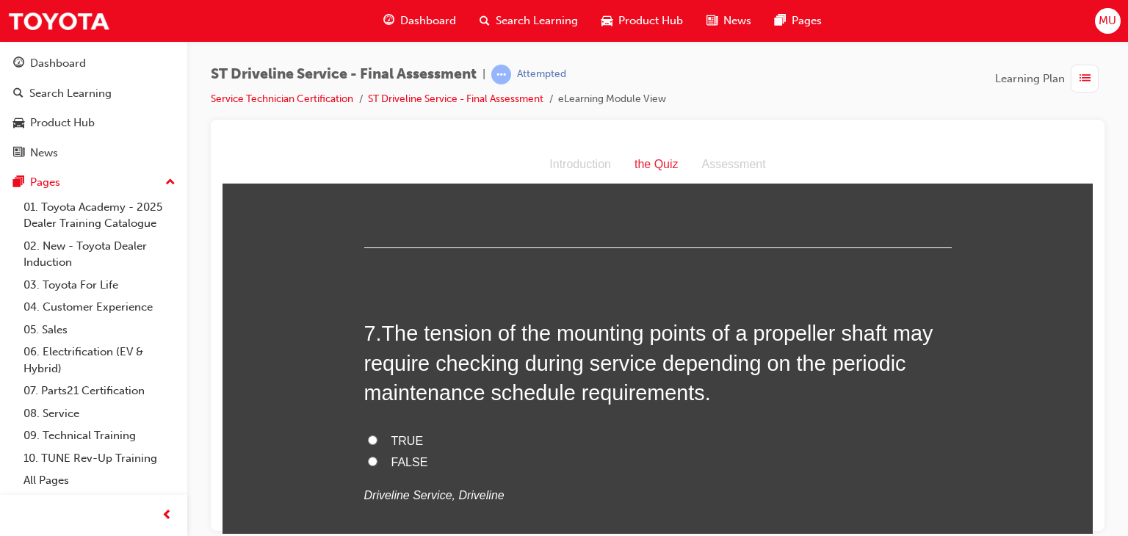
scroll to position [2036, 0]
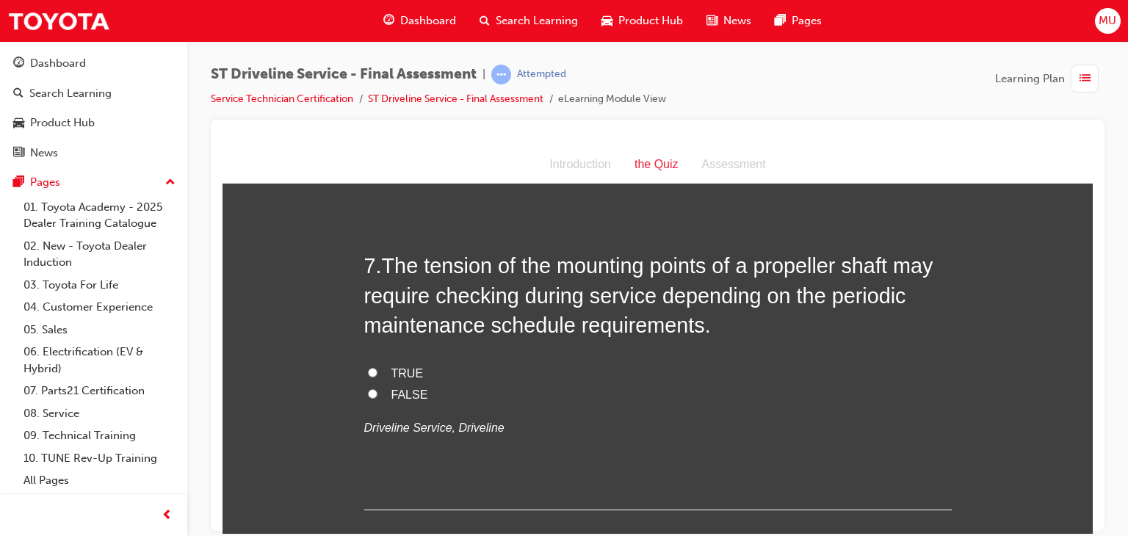
click at [368, 372] on input "TRUE" at bounding box center [373, 372] width 10 height 10
radio input "true"
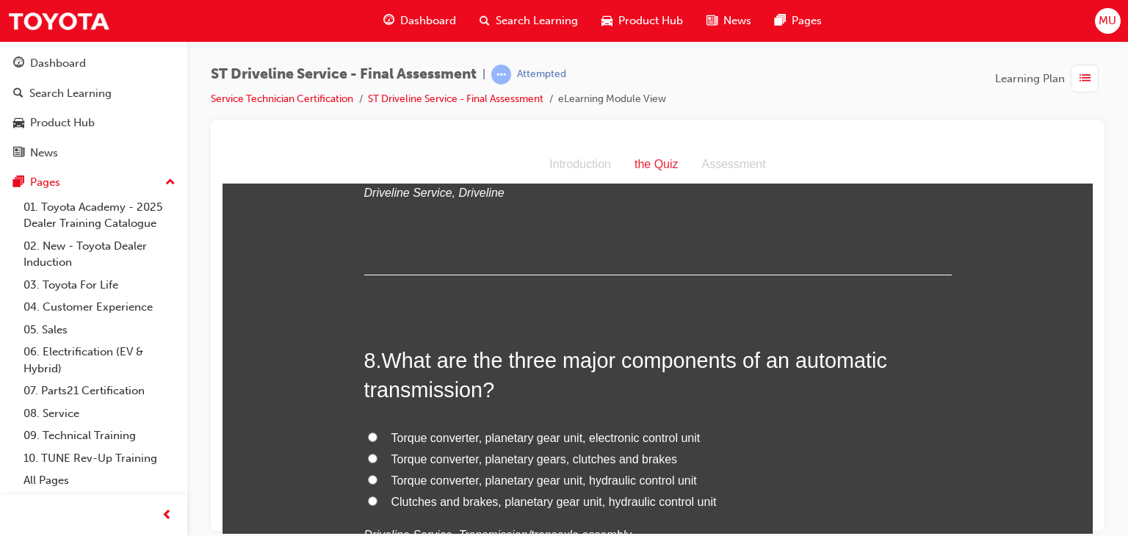
scroll to position [2330, 0]
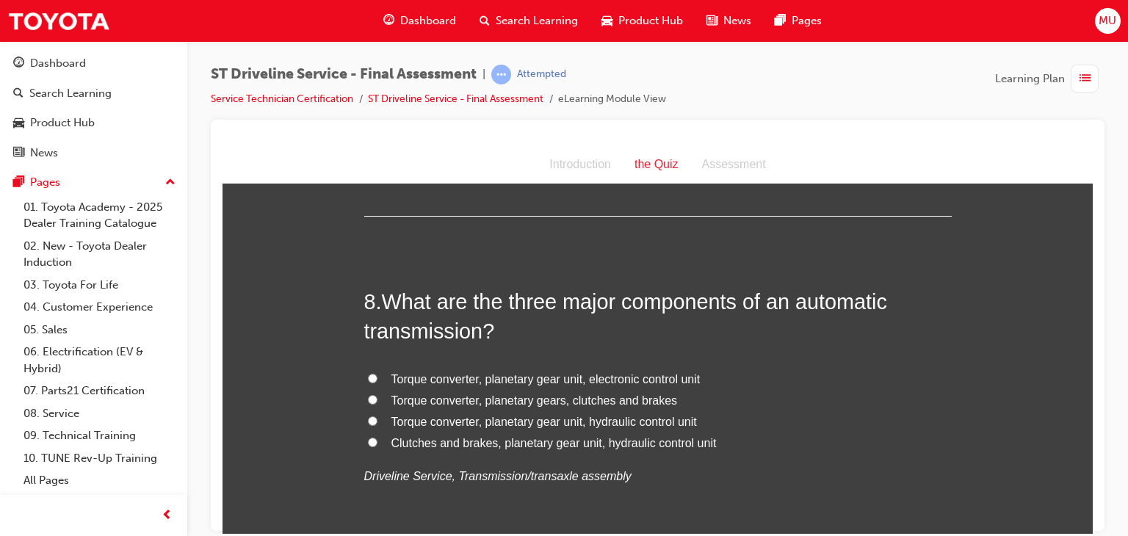
click at [448, 419] on span "Torque converter, planetary gear unit, hydraulic control unit" at bounding box center [544, 421] width 306 height 12
click at [378, 419] on input "Torque converter, planetary gear unit, hydraulic control unit" at bounding box center [373, 421] width 10 height 10
radio input "true"
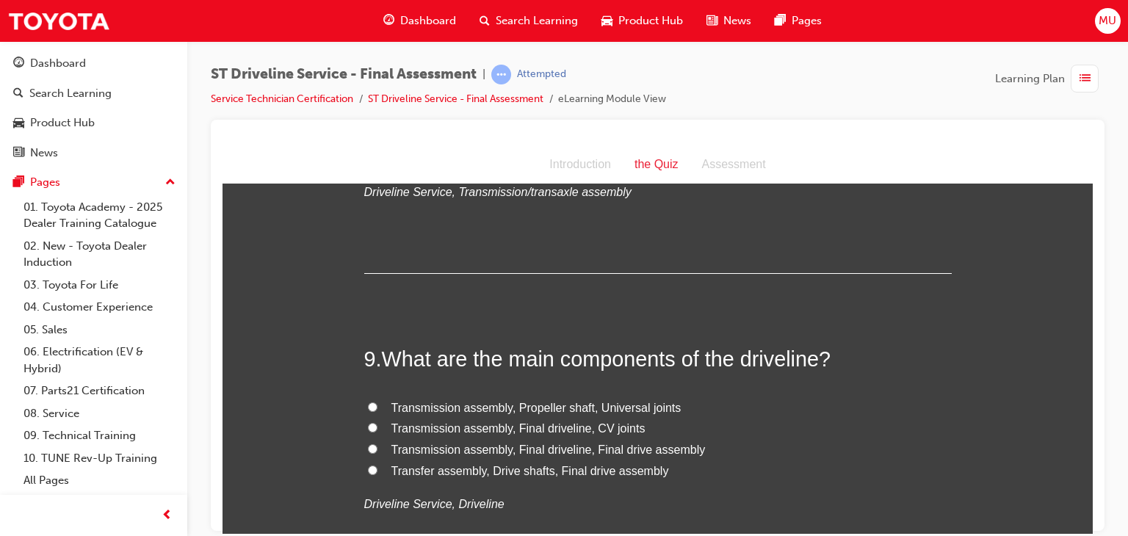
scroll to position [2644, 0]
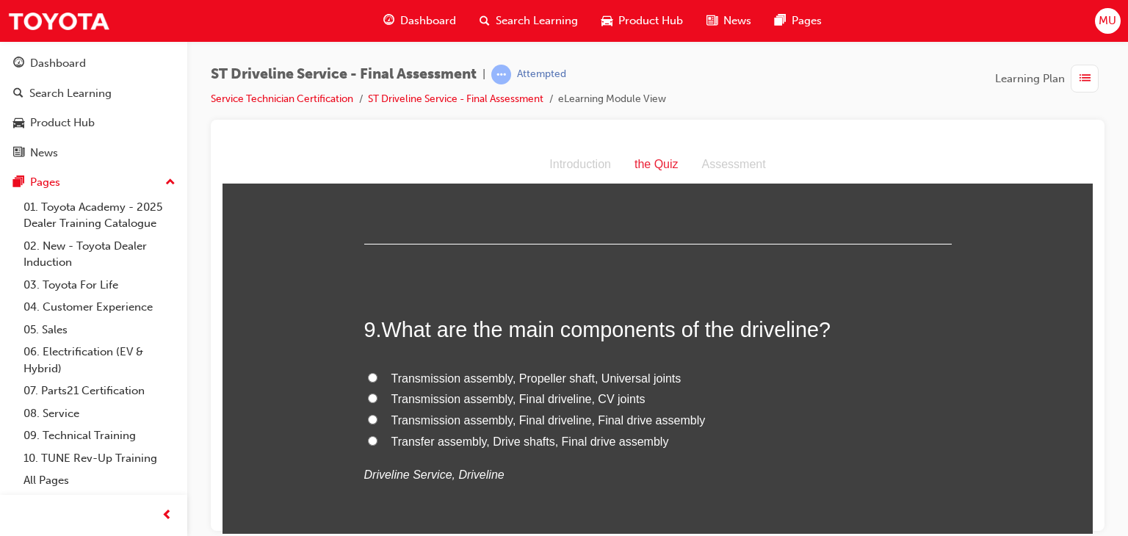
click at [488, 395] on span "Transmission assembly, Final driveline, CV joints" at bounding box center [518, 398] width 254 height 12
click at [378, 395] on input "Transmission assembly, Final driveline, CV joints" at bounding box center [373, 398] width 10 height 10
radio input "true"
click at [368, 414] on input "Transmission assembly, Final driveline, Final drive assembly" at bounding box center [373, 419] width 10 height 10
radio input "true"
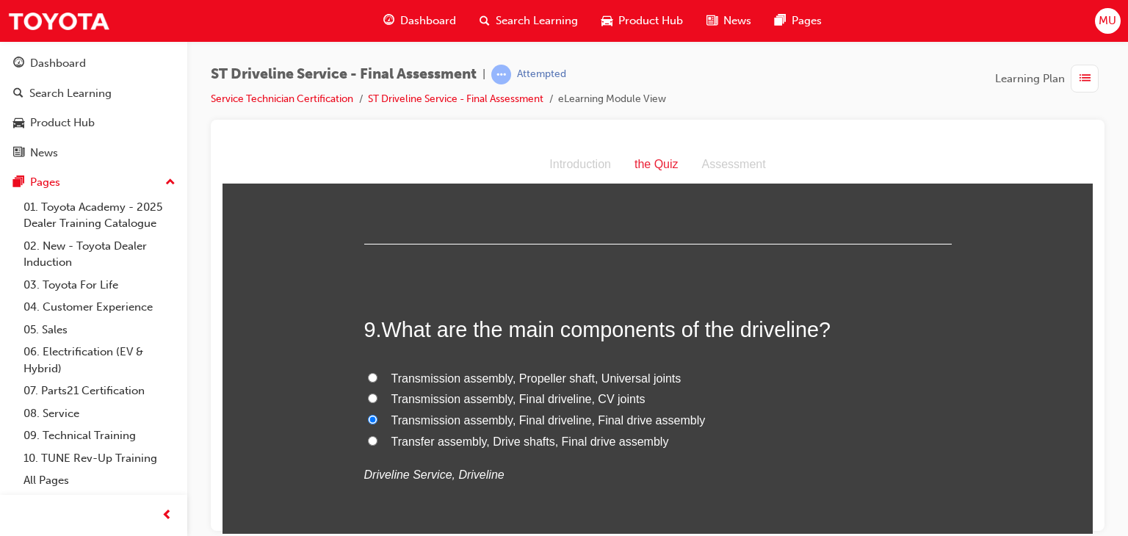
click at [368, 436] on input "Transfer assembly, Drive shafts, Final drive assembly" at bounding box center [373, 441] width 10 height 10
radio input "true"
click at [368, 372] on input "Transmission assembly, Propeller shaft, Universal joints" at bounding box center [373, 377] width 10 height 10
radio input "true"
click at [368, 393] on input "Transmission assembly, Final driveline, CV joints" at bounding box center [373, 398] width 10 height 10
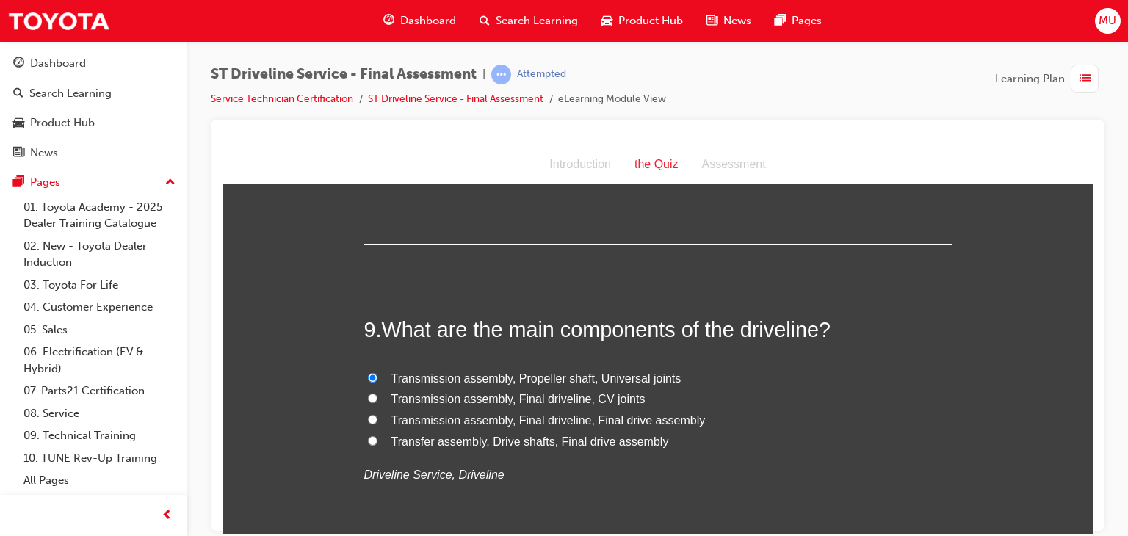
radio input "true"
click at [368, 414] on input "Transmission assembly, Final driveline, Final drive assembly" at bounding box center [373, 419] width 10 height 10
radio input "true"
click at [368, 393] on input "Transmission assembly, Final driveline, CV joints" at bounding box center [373, 398] width 10 height 10
radio input "true"
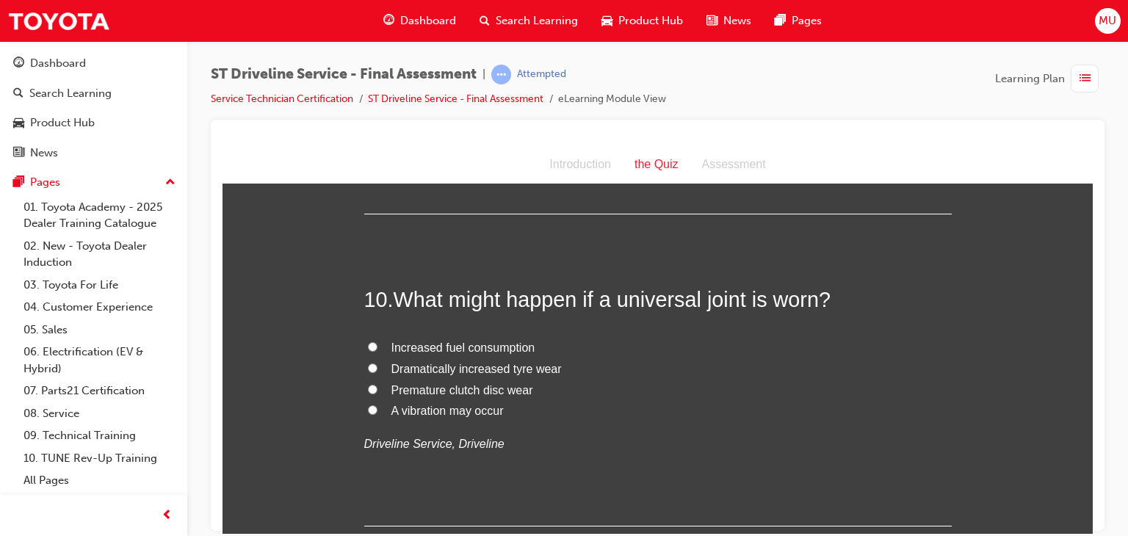
scroll to position [3006, 0]
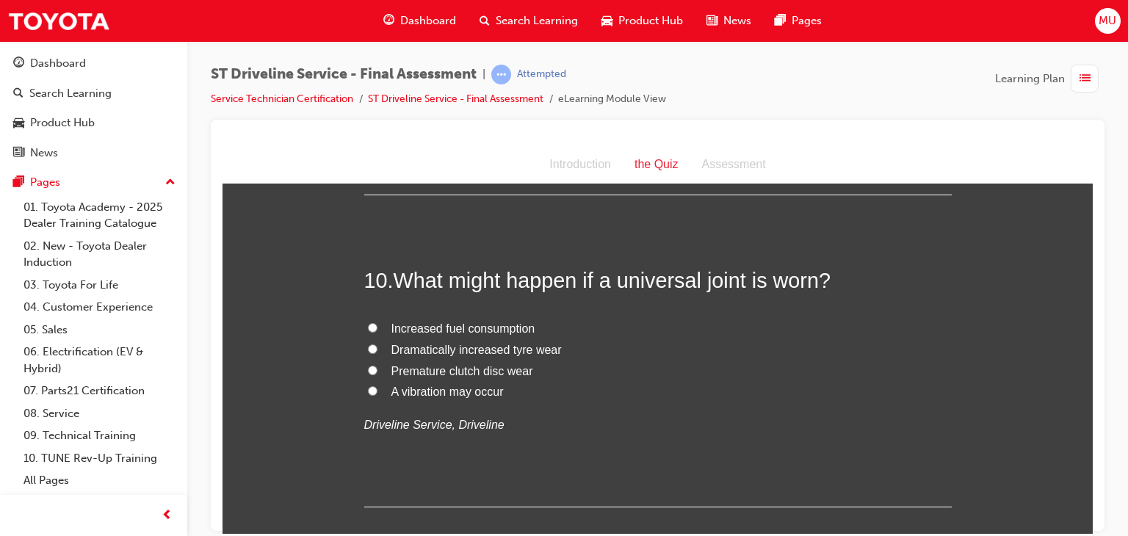
click at [368, 387] on input "A vibration may occur" at bounding box center [373, 391] width 10 height 10
radio input "true"
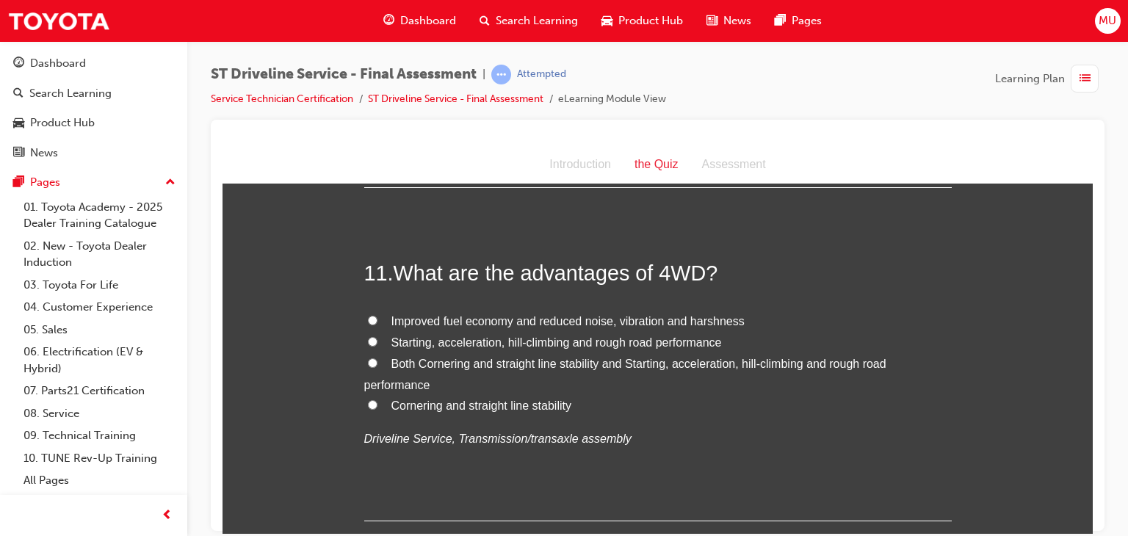
scroll to position [3339, 0]
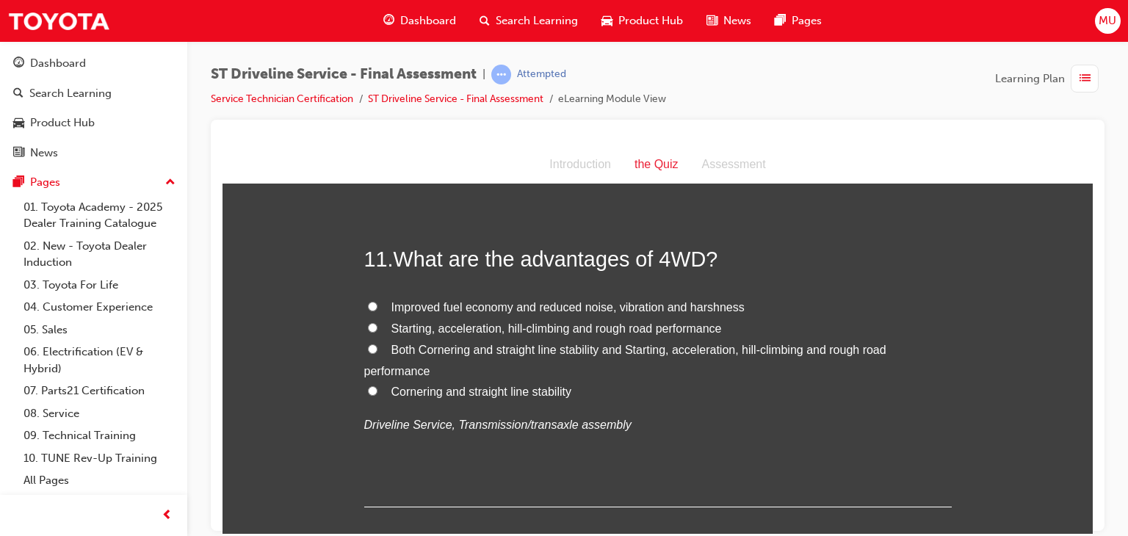
click at [372, 345] on label "Both Cornering and straight line stability and Starting, acceleration, hill-cli…" at bounding box center [658, 360] width 588 height 43
click at [372, 345] on input "Both Cornering and straight line stability and Starting, acceleration, hill-cli…" at bounding box center [373, 349] width 10 height 10
radio input "true"
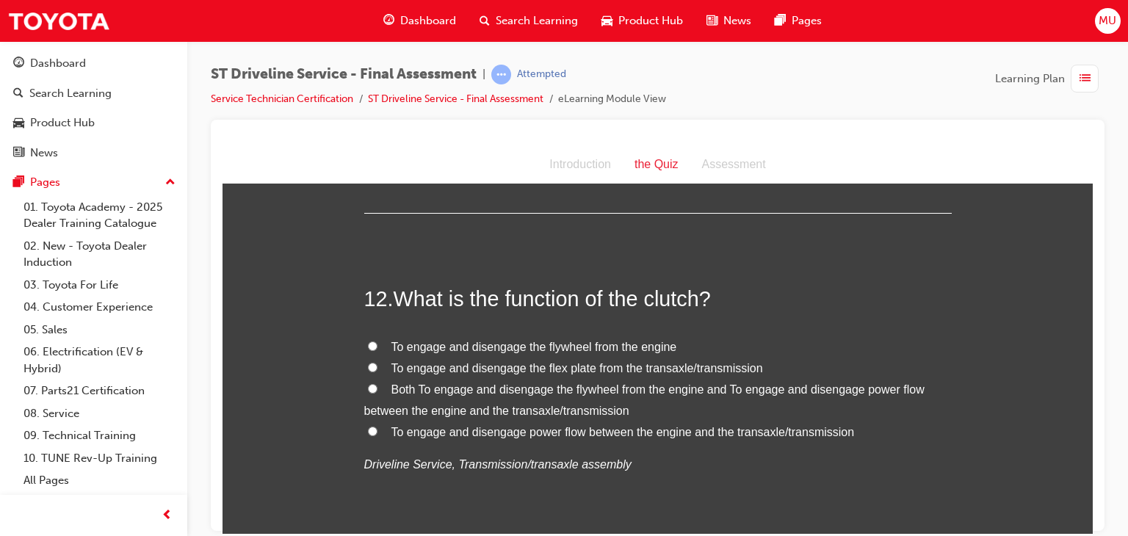
scroll to position [3662, 0]
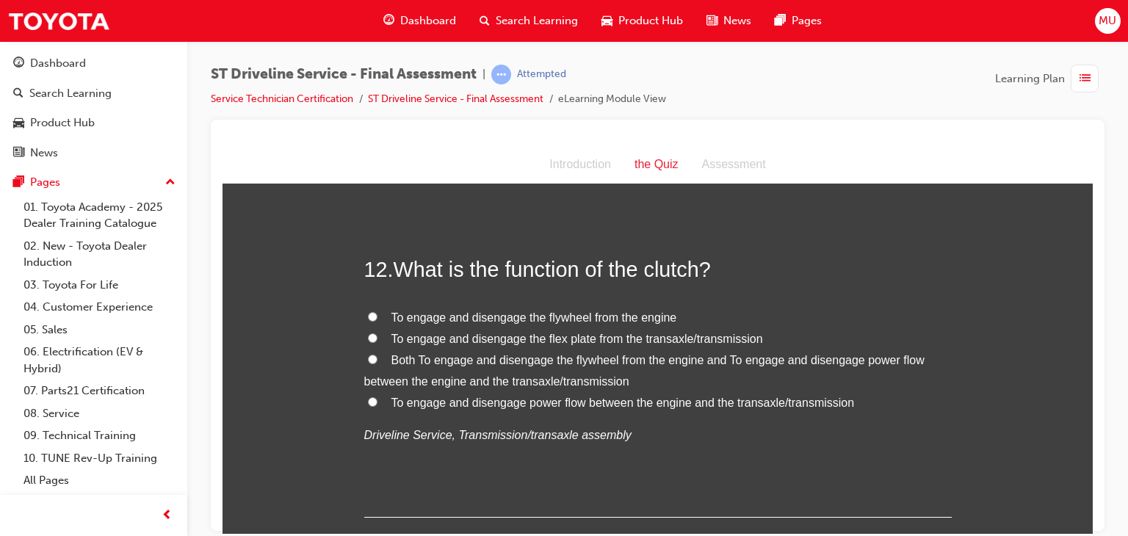
click at [364, 399] on label "To engage and disengage power flow between the engine and the transaxle/transmi…" at bounding box center [658, 402] width 588 height 21
click at [368, 399] on input "To engage and disengage power flow between the engine and the transaxle/transmi…" at bounding box center [373, 402] width 10 height 10
radio input "true"
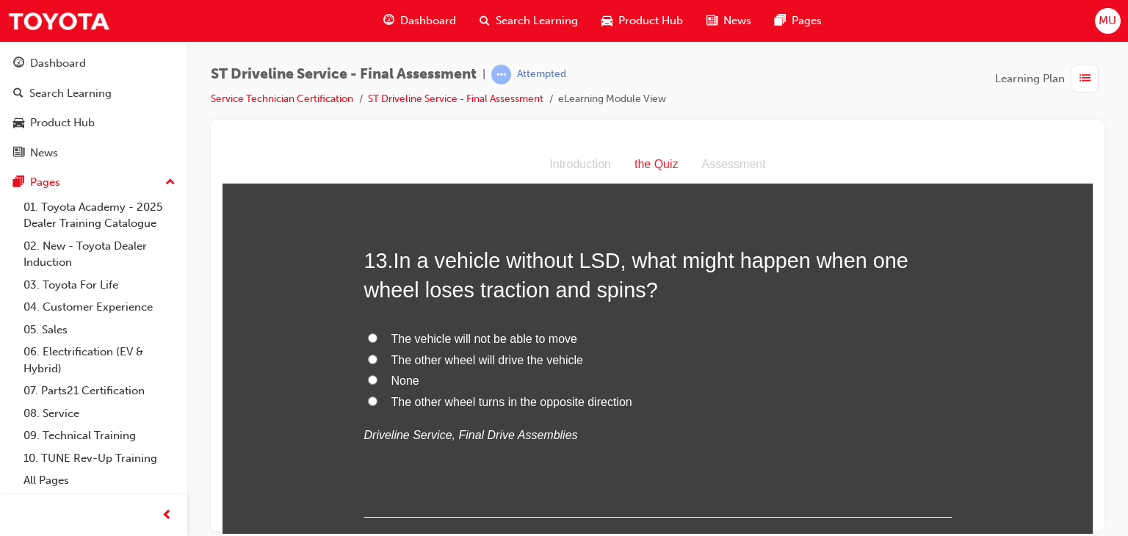
scroll to position [4015, 0]
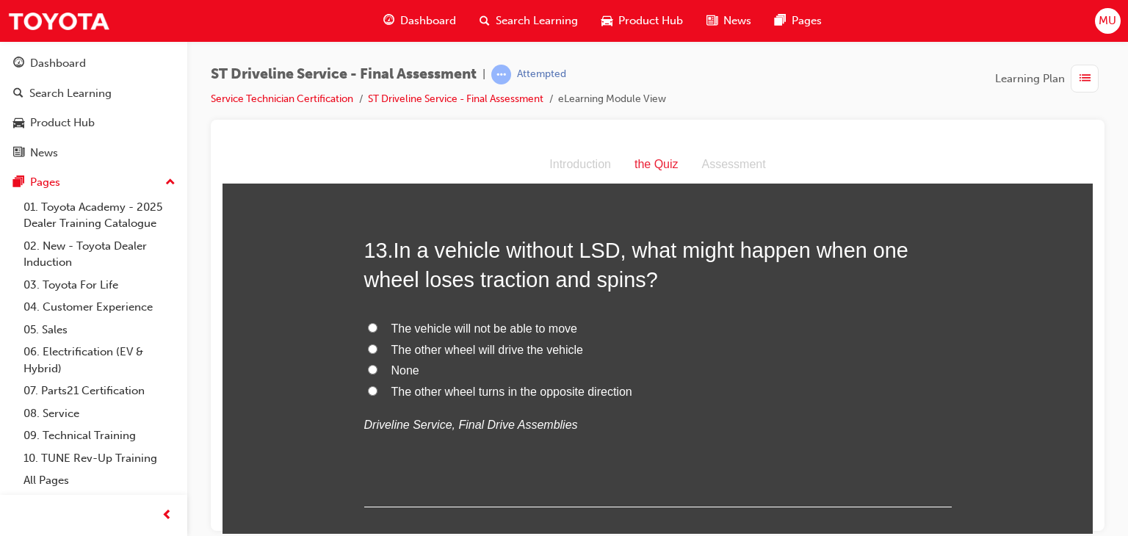
click at [369, 322] on input "The vehicle will not be able to move" at bounding box center [373, 327] width 10 height 10
radio input "true"
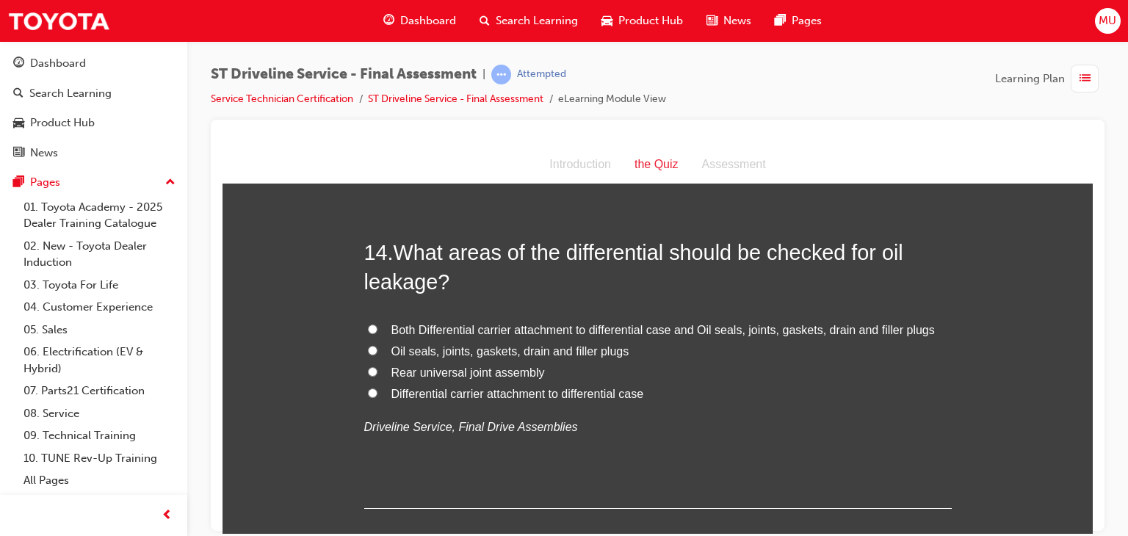
scroll to position [4367, 0]
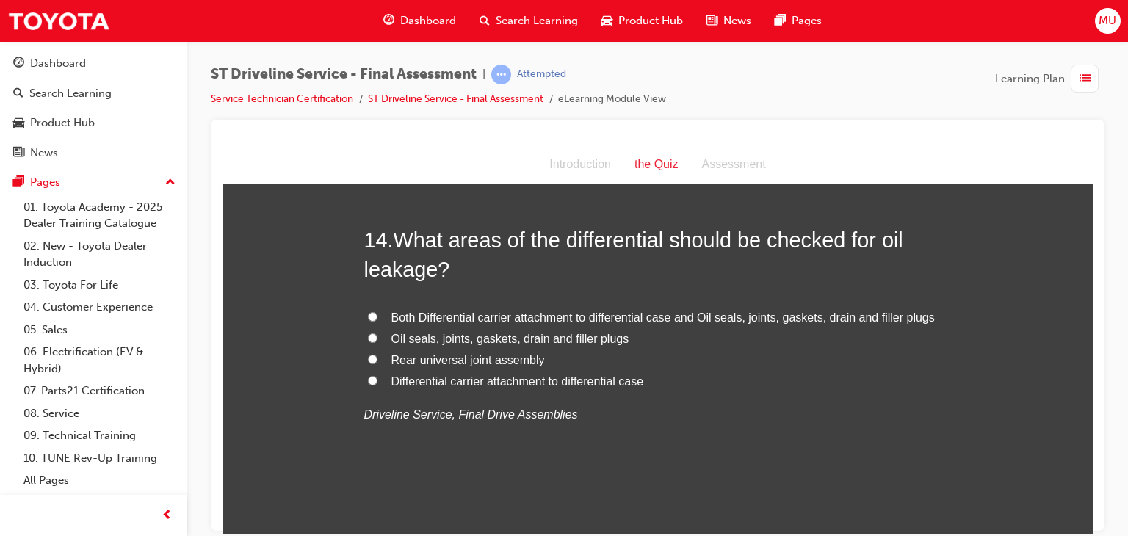
click at [372, 316] on label "Both Differential carrier attachment to differential case and Oil seals, joints…" at bounding box center [658, 317] width 588 height 21
click at [372, 316] on input "Both Differential carrier attachment to differential case and Oil seals, joints…" at bounding box center [373, 316] width 10 height 10
radio input "true"
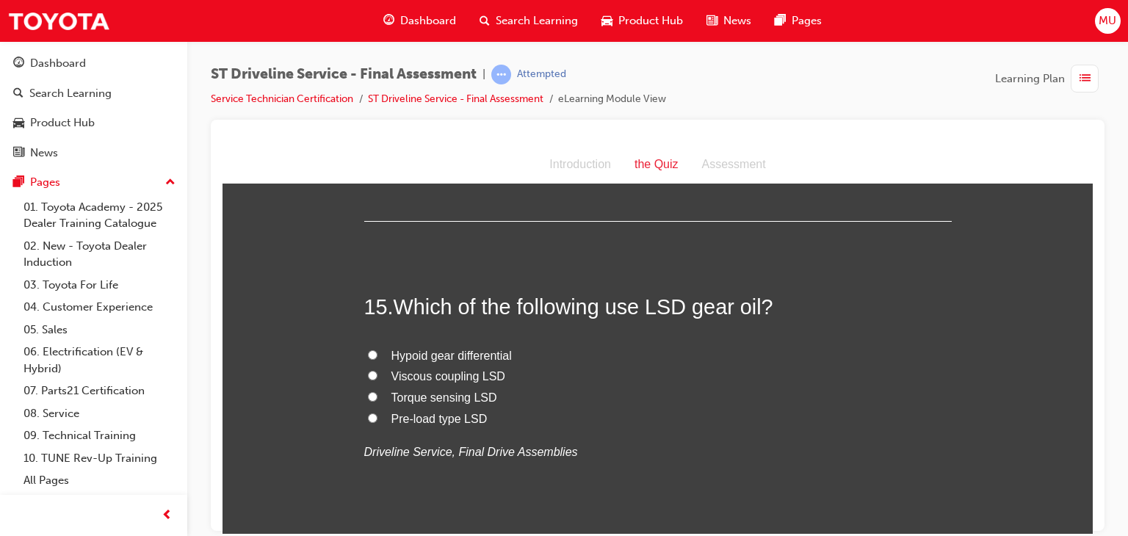
scroll to position [4671, 0]
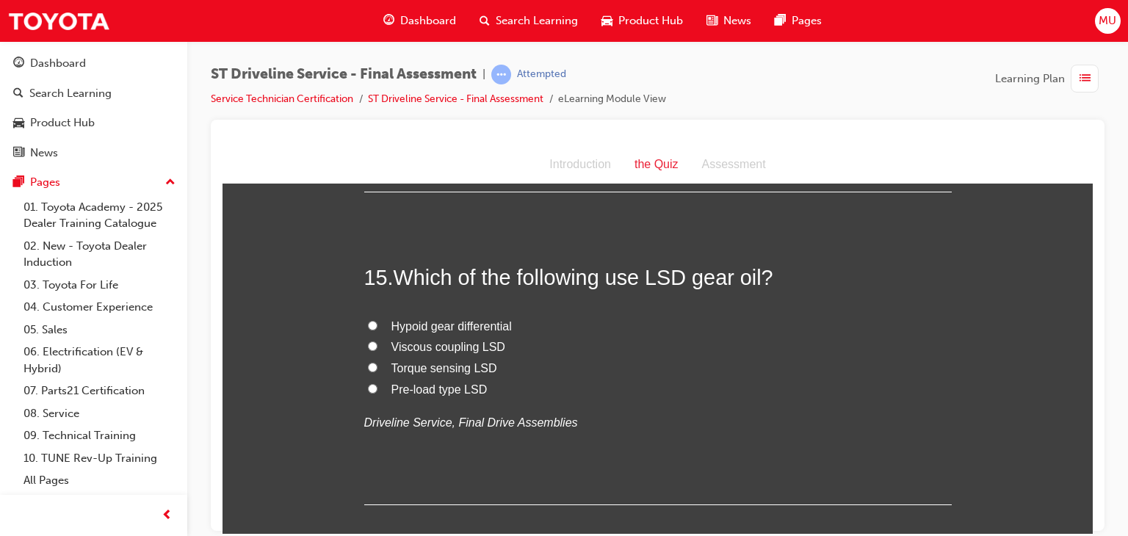
click at [368, 389] on input "Pre-load type LSD" at bounding box center [373, 388] width 10 height 10
radio input "true"
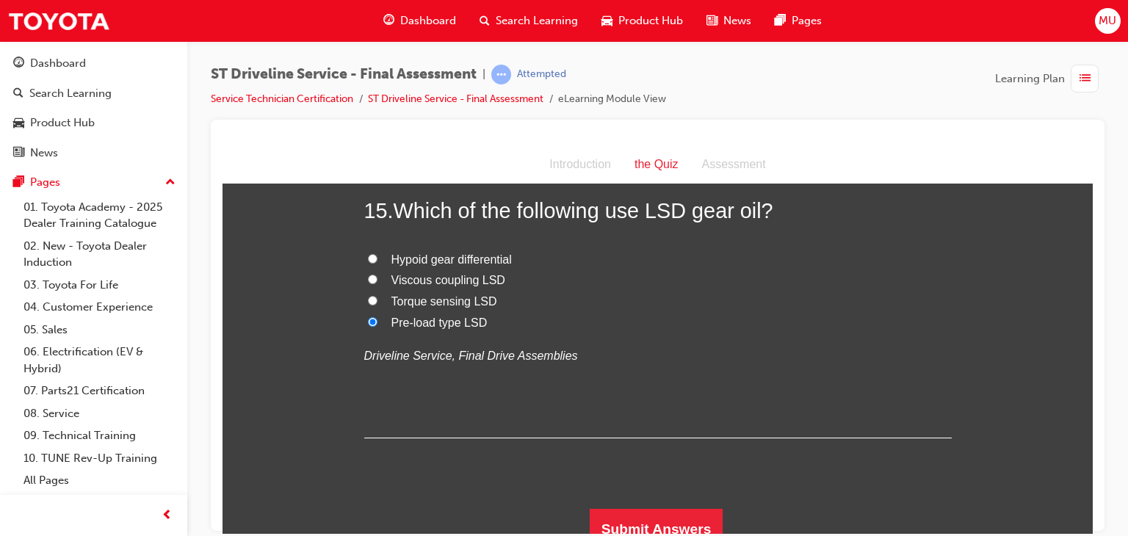
scroll to position [4751, 0]
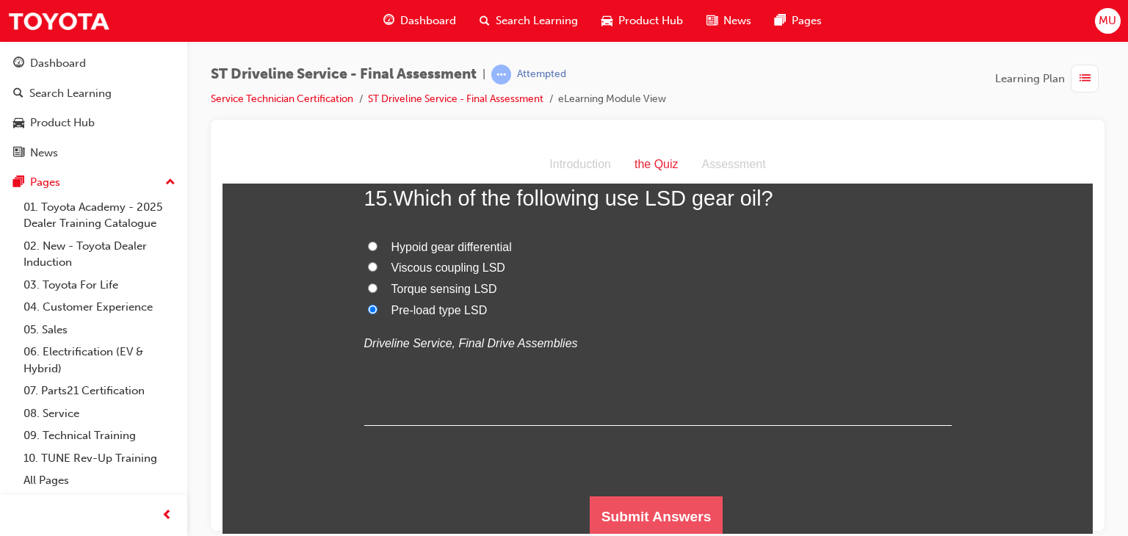
click at [621, 513] on button "Submit Answers" at bounding box center [657, 516] width 134 height 41
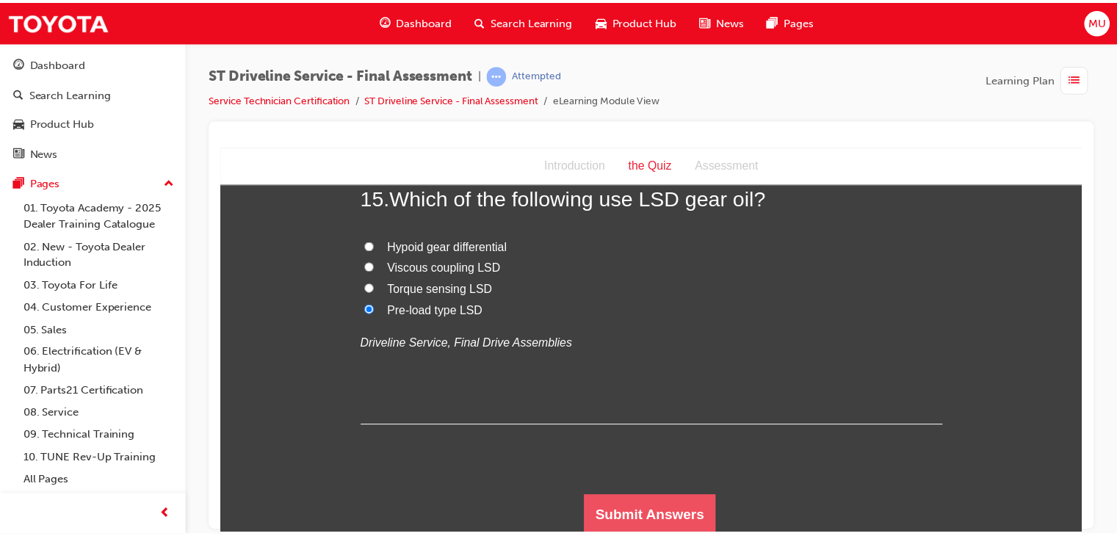
scroll to position [0, 0]
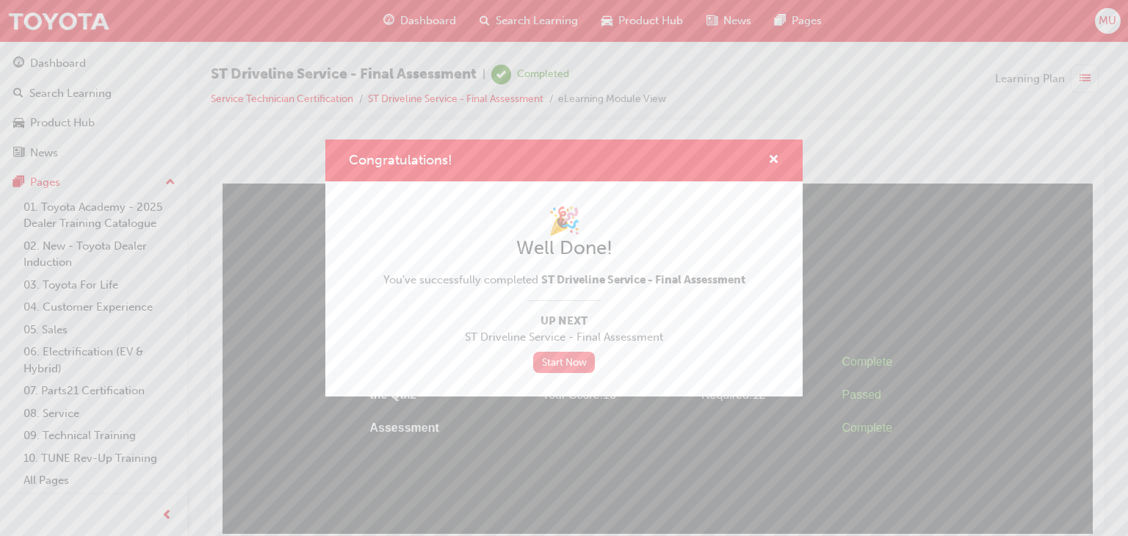
click at [577, 364] on link "Start Now" at bounding box center [564, 362] width 62 height 21
click at [776, 154] on span "cross-icon" at bounding box center [773, 160] width 11 height 13
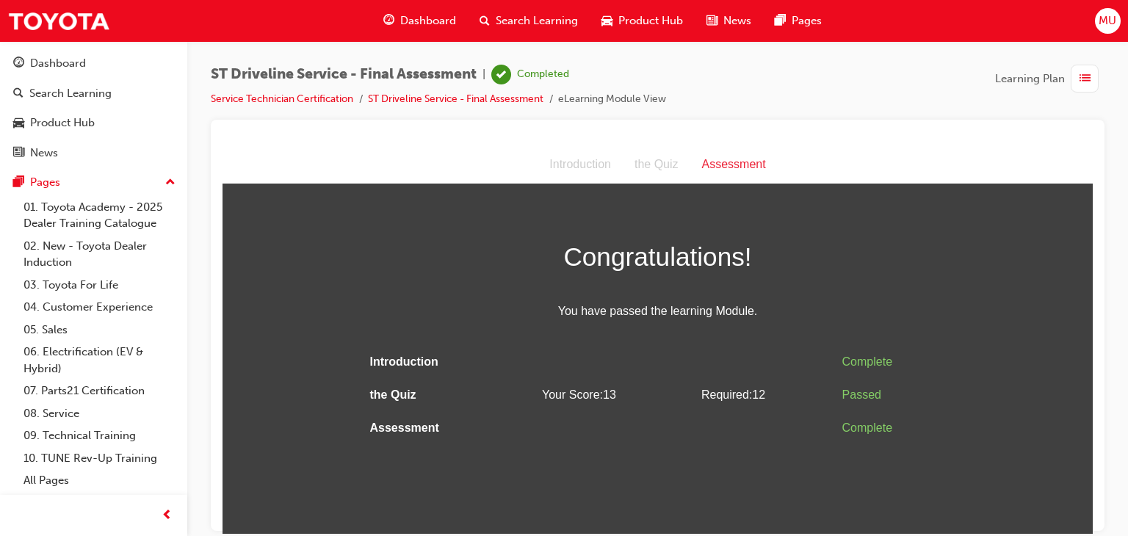
click at [384, 275] on span "Congratulations!" at bounding box center [658, 256] width 588 height 43
click at [405, 261] on span "Congratulations!" at bounding box center [658, 256] width 588 height 43
click at [79, 62] on div "Dashboard" at bounding box center [58, 63] width 56 height 17
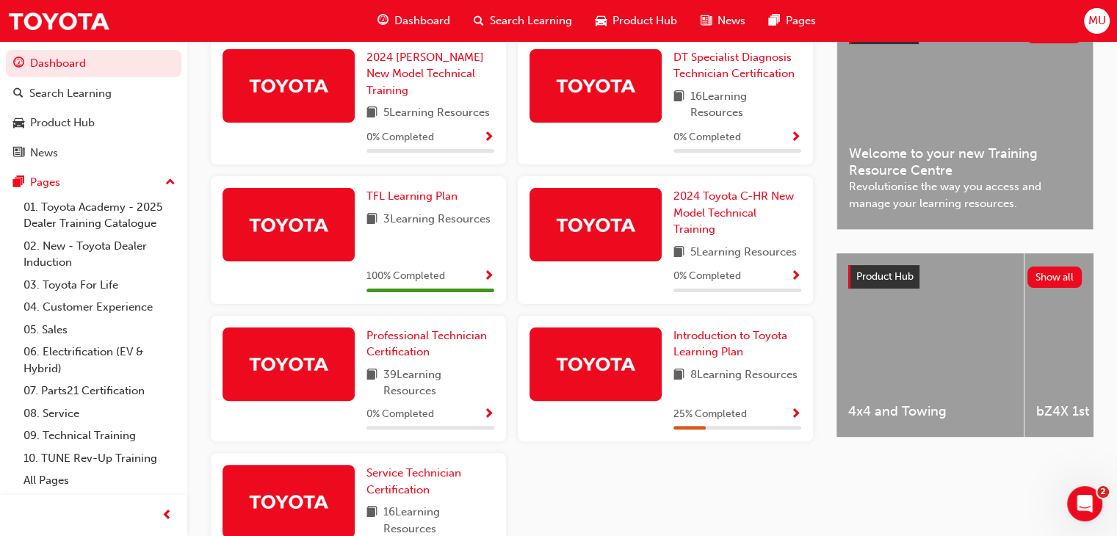
scroll to position [486, 0]
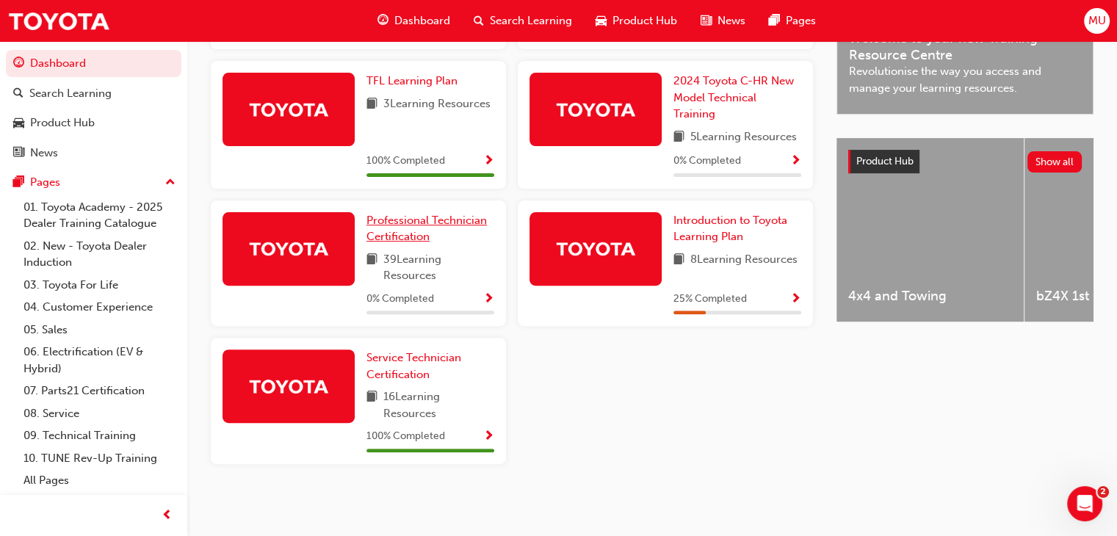
click at [411, 230] on span "Professional Technician Certification" at bounding box center [427, 229] width 120 height 30
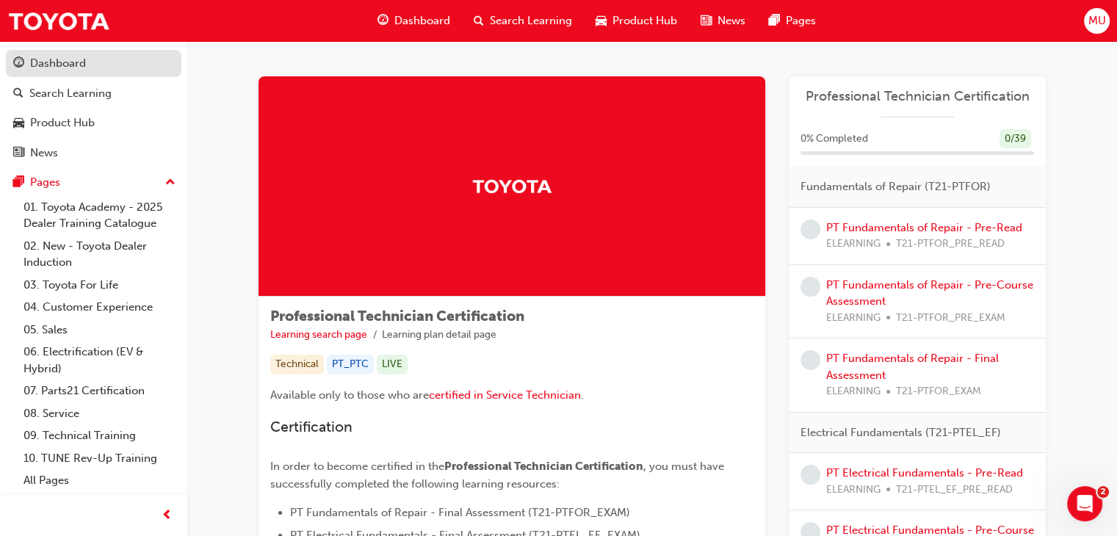
click at [66, 66] on div "Dashboard" at bounding box center [58, 63] width 56 height 17
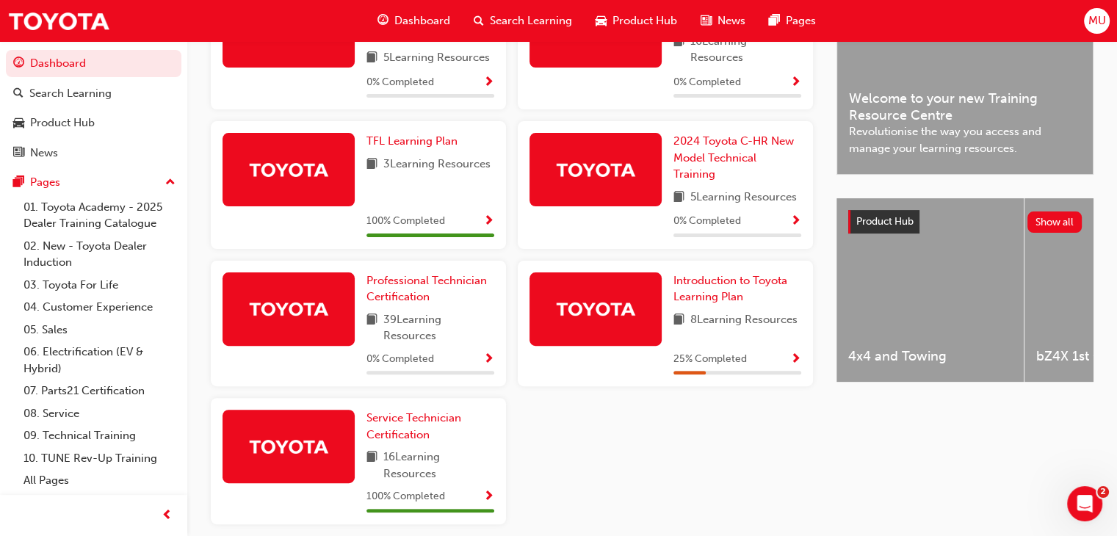
scroll to position [486, 0]
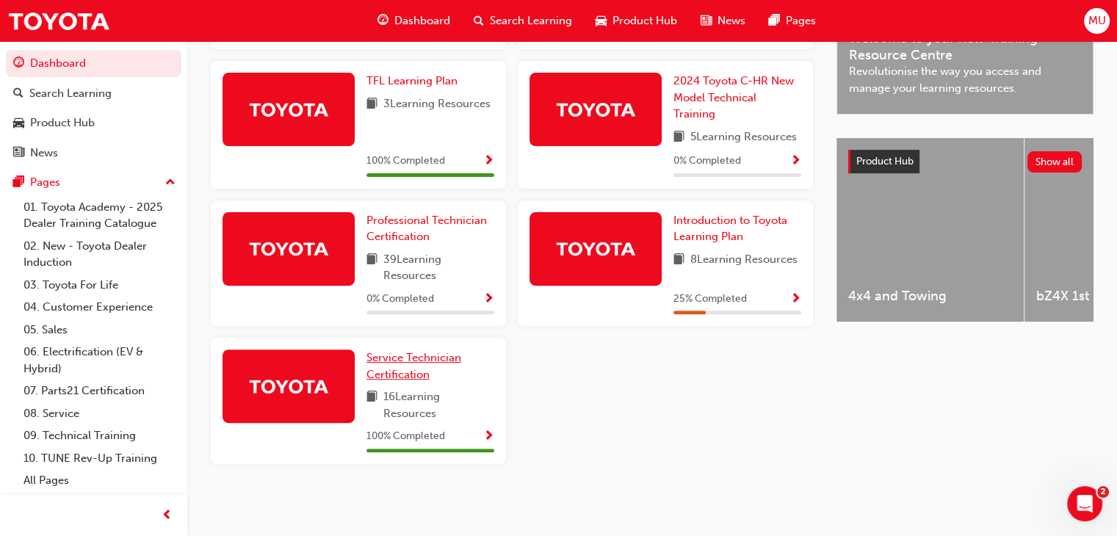
click at [427, 358] on span "Service Technician Certification" at bounding box center [414, 366] width 95 height 30
